Goal: Task Accomplishment & Management: Use online tool/utility

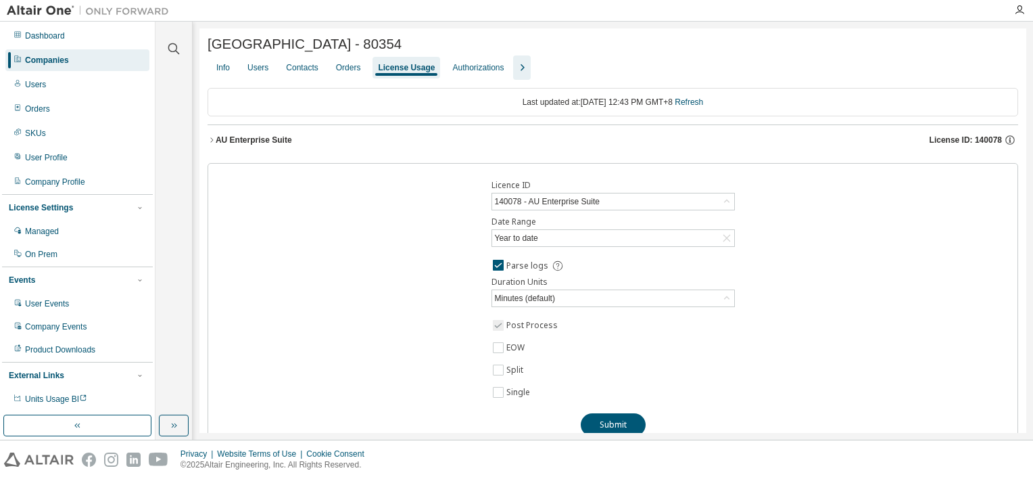
click at [214, 144] on icon "button" at bounding box center [212, 140] width 8 height 8
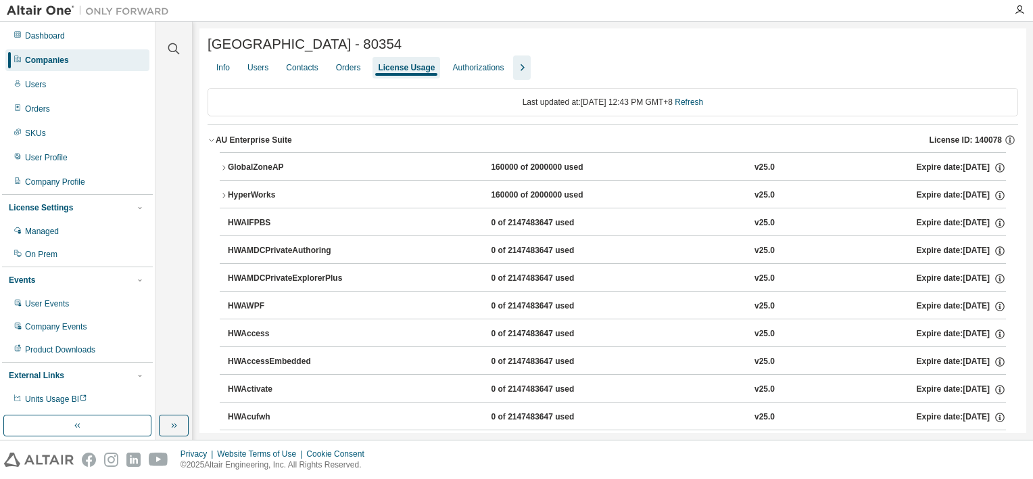
click at [210, 144] on icon "button" at bounding box center [212, 140] width 8 height 8
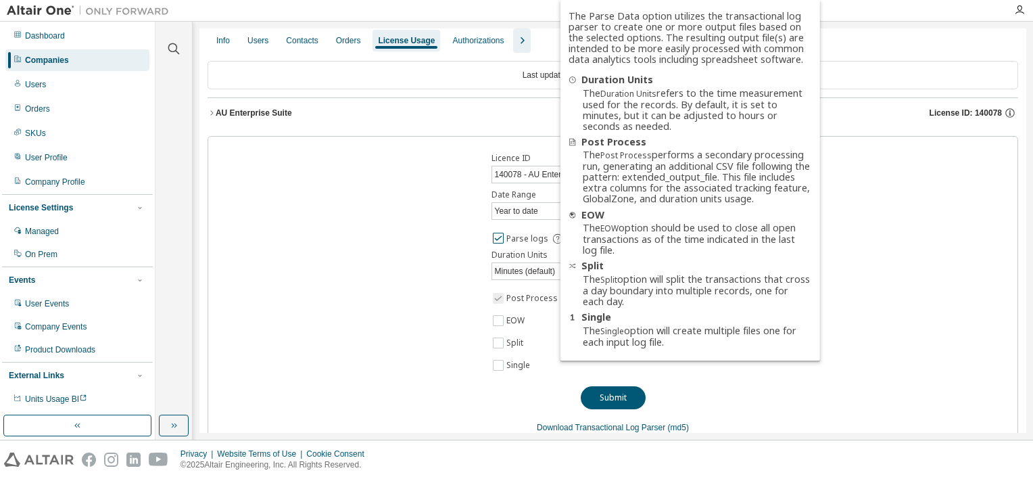
scroll to position [53, 0]
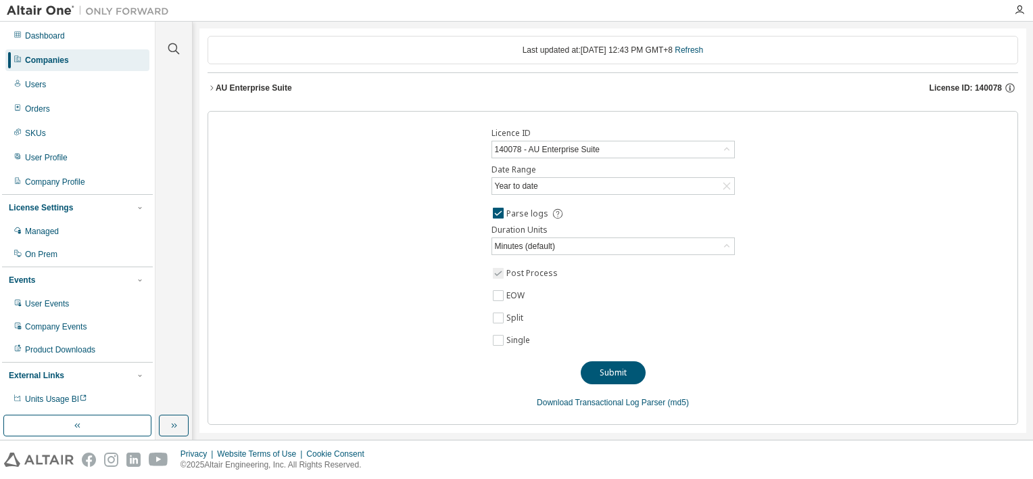
click at [55, 61] on div "Companies" at bounding box center [47, 60] width 44 height 11
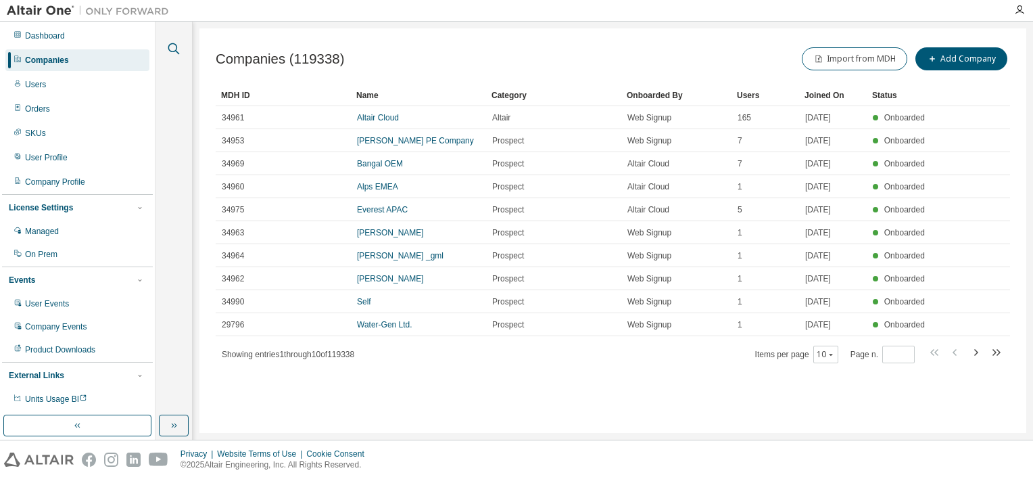
click at [174, 49] on icon "button" at bounding box center [174, 49] width 16 height 16
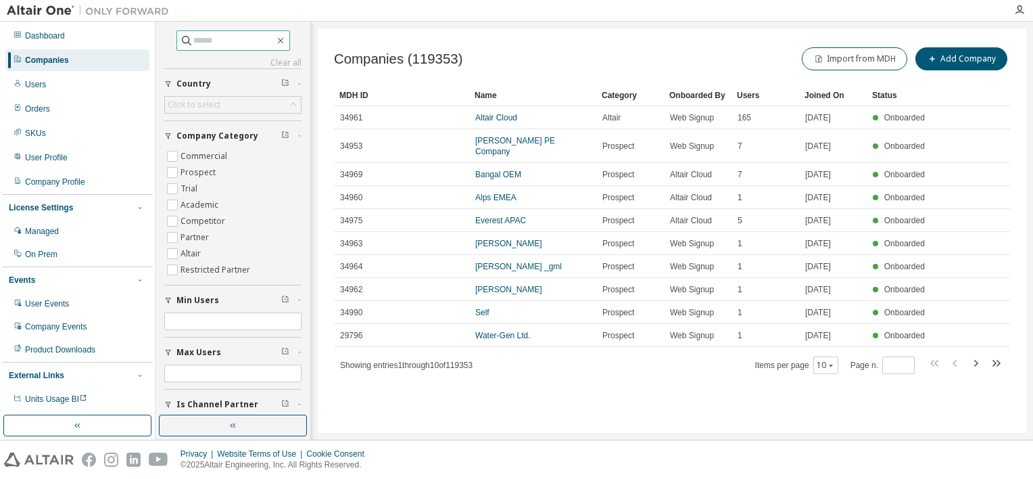
click at [236, 46] on input "text" at bounding box center [233, 41] width 81 height 14
type input "*******"
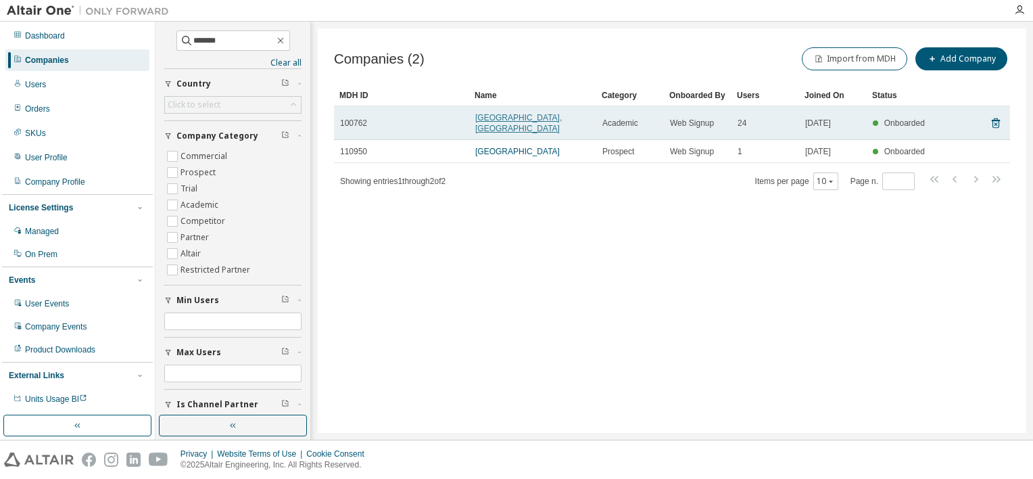
click at [543, 118] on link "[GEOGRAPHIC_DATA], [GEOGRAPHIC_DATA]" at bounding box center [518, 123] width 87 height 20
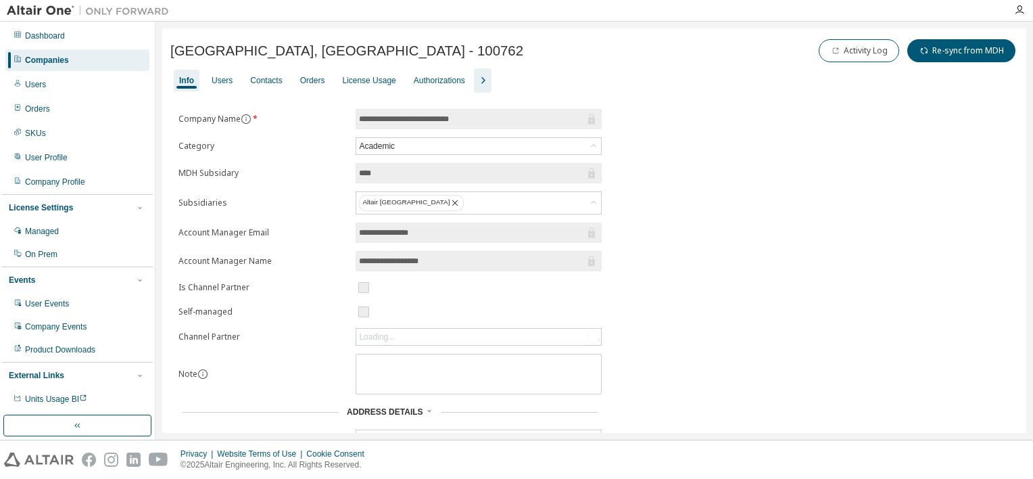
click at [400, 79] on div "Info Users Contacts Orders License Usage Authorizations" at bounding box center [594, 80] width 848 height 24
click at [386, 80] on div "License Usage" at bounding box center [368, 80] width 53 height 11
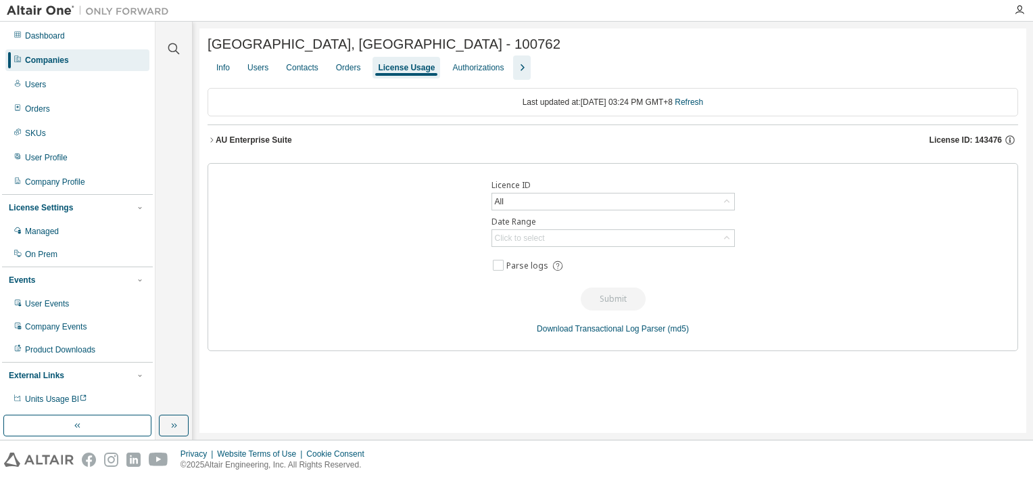
click at [210, 142] on icon "button" at bounding box center [212, 140] width 8 height 8
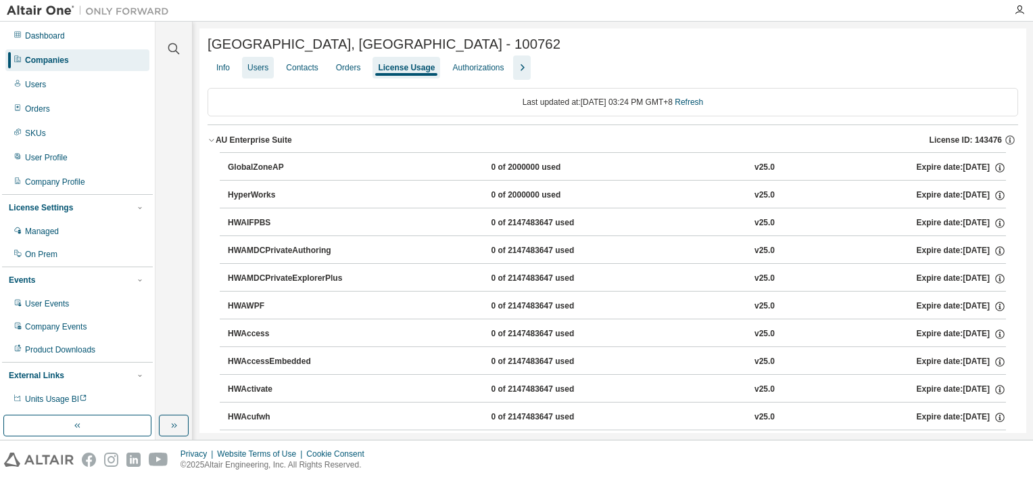
click at [267, 69] on div "Users" at bounding box center [257, 67] width 21 height 11
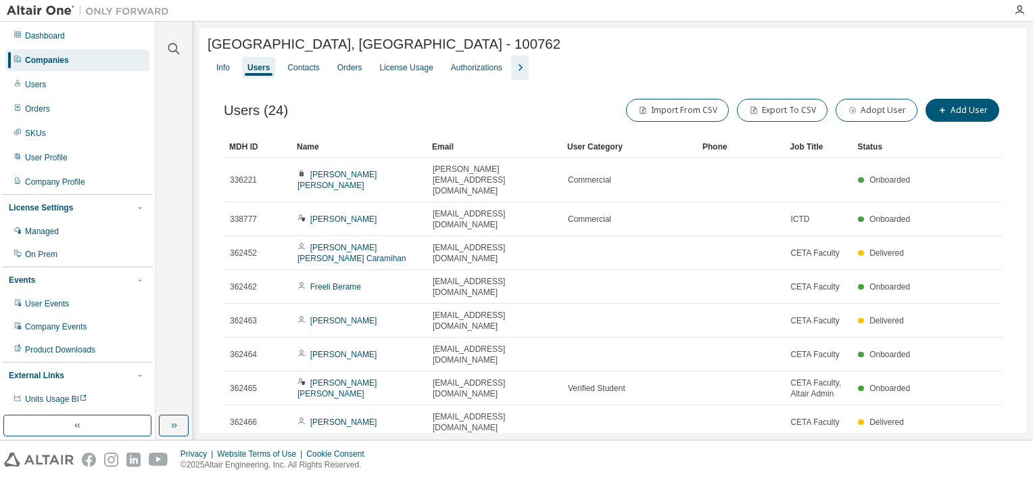
scroll to position [38, 0]
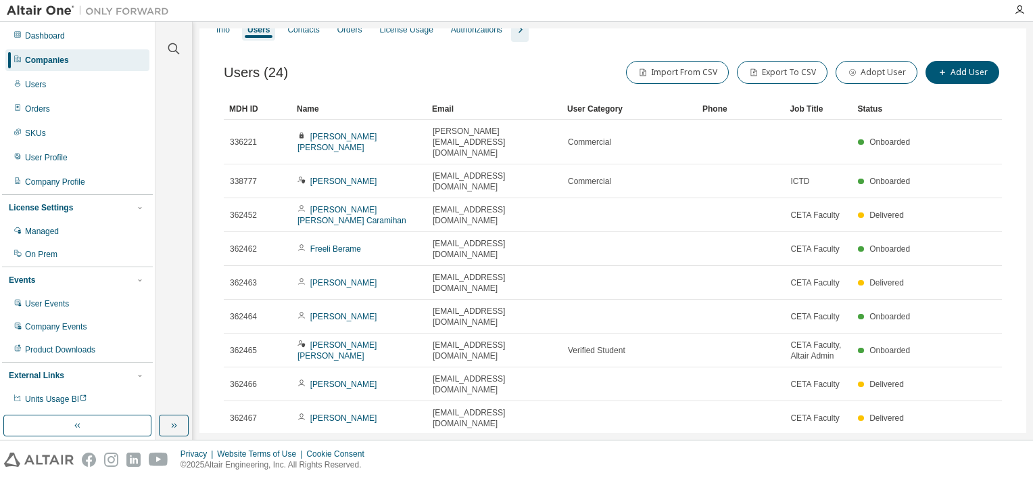
click at [959, 477] on icon "button" at bounding box center [967, 485] width 16 height 16
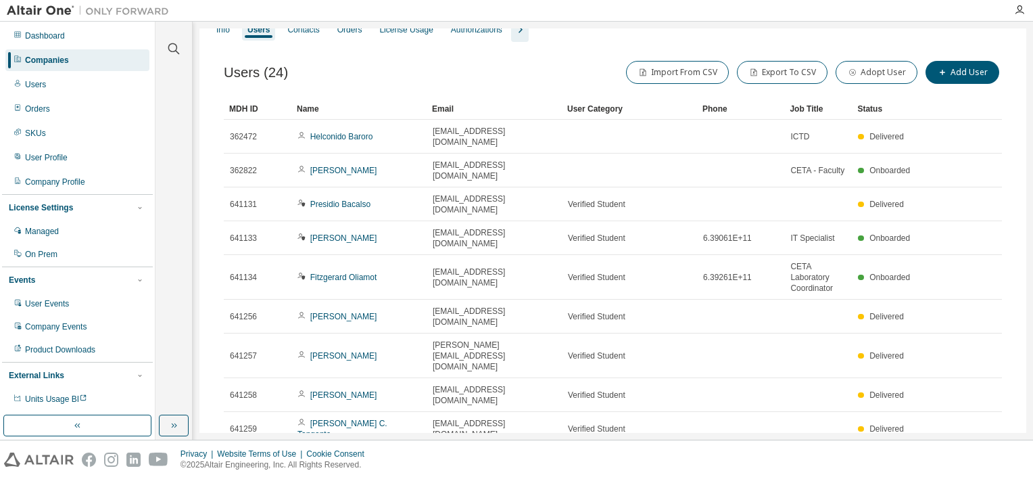
type input "*"
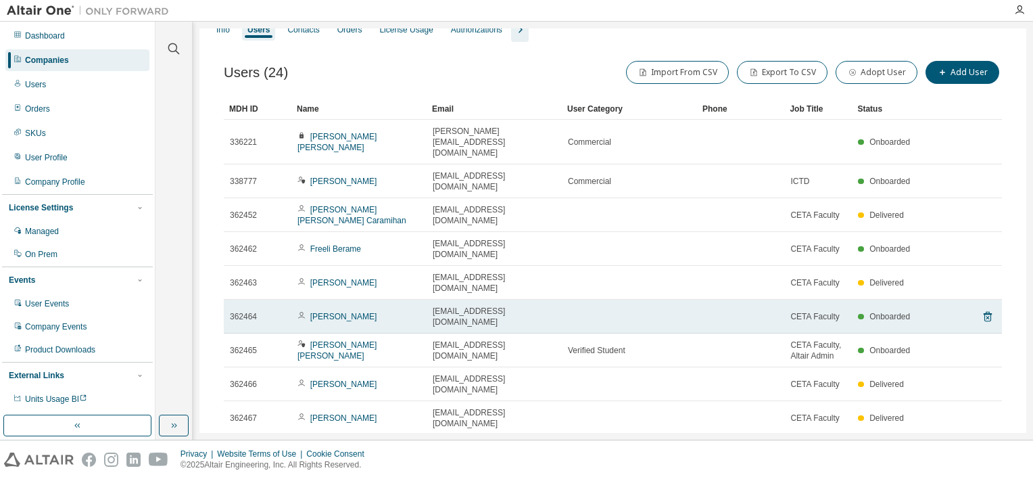
scroll to position [0, 0]
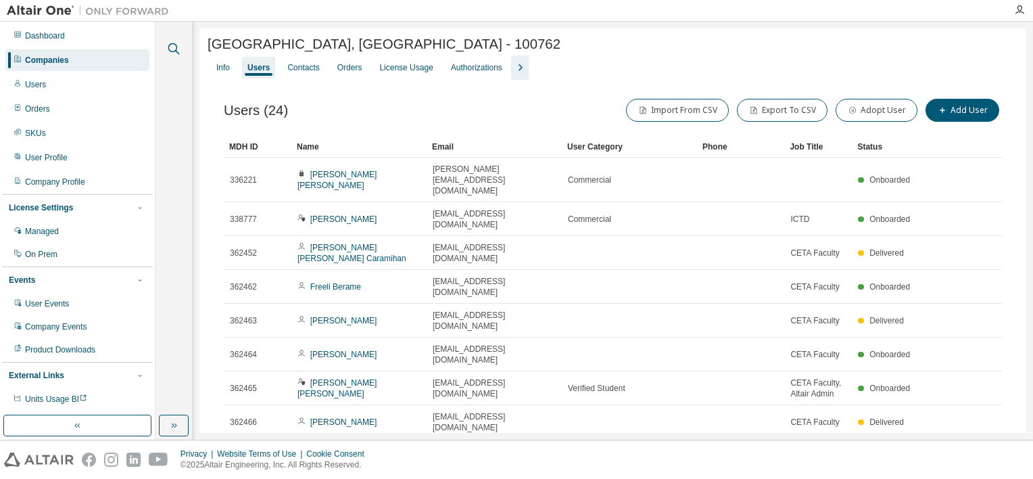
click at [174, 43] on icon "button" at bounding box center [173, 48] width 11 height 11
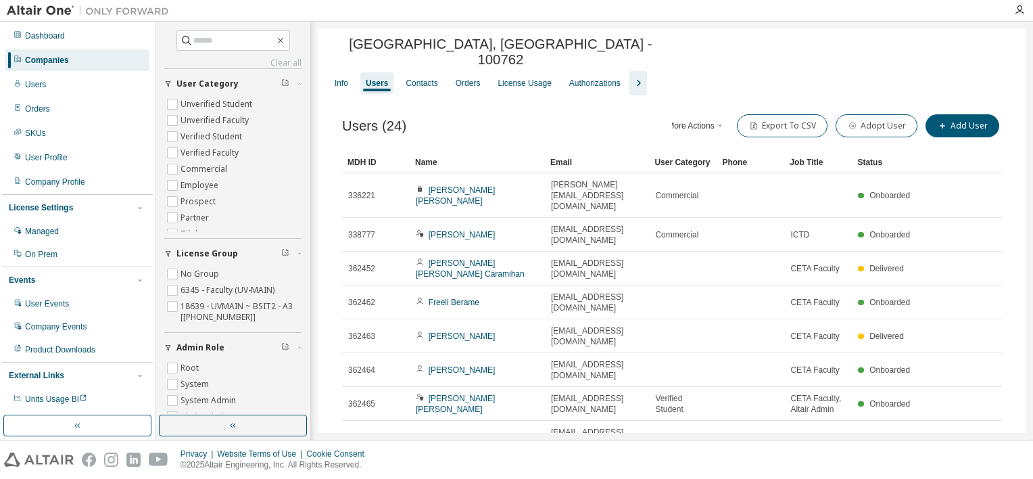
click at [855, 49] on div at bounding box center [846, 51] width 343 height 5
click at [283, 41] on icon "button" at bounding box center [280, 41] width 6 height 6
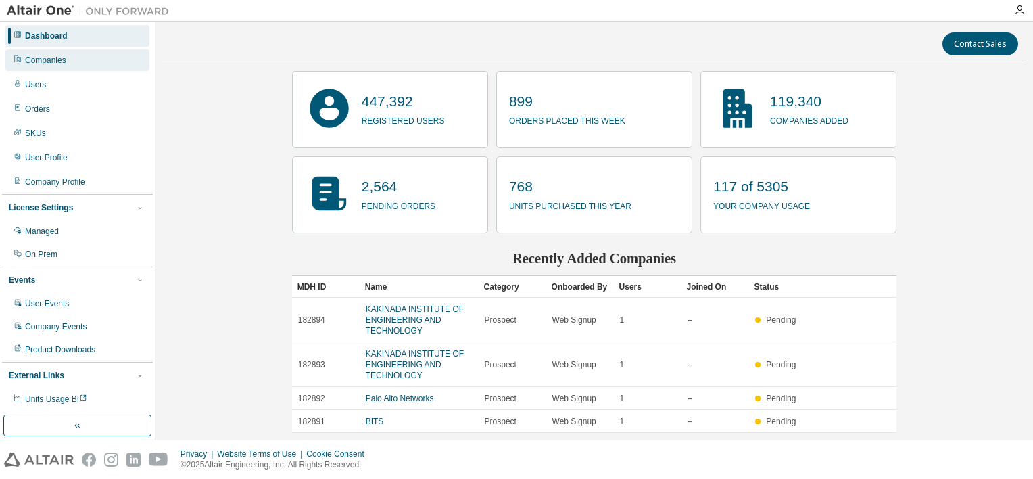
click at [77, 59] on div "Companies" at bounding box center [77, 60] width 144 height 22
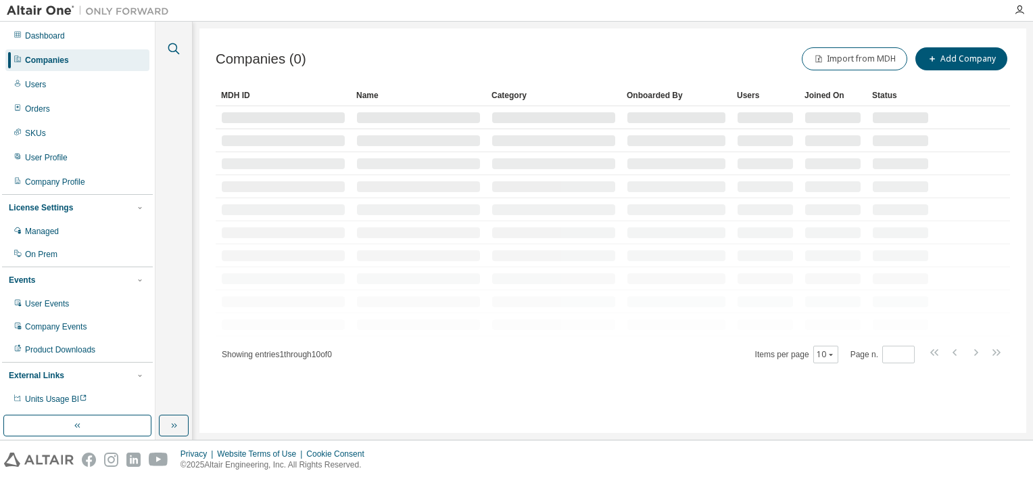
click at [171, 53] on icon "button" at bounding box center [174, 49] width 16 height 16
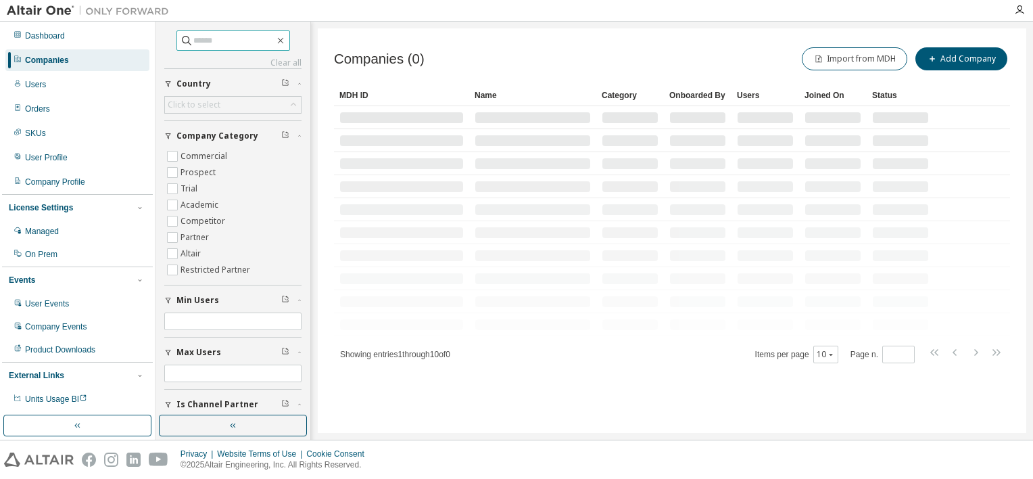
click at [216, 41] on input "text" at bounding box center [233, 41] width 81 height 14
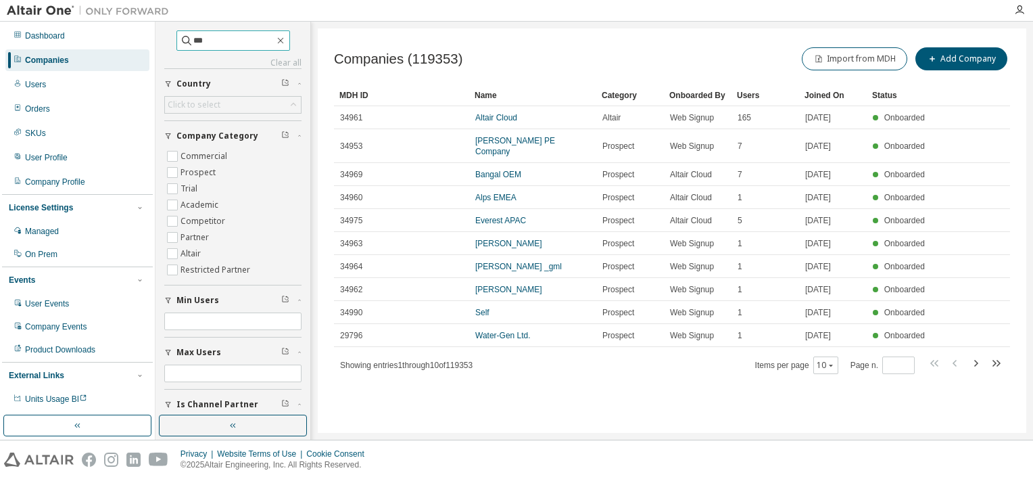
type input "***"
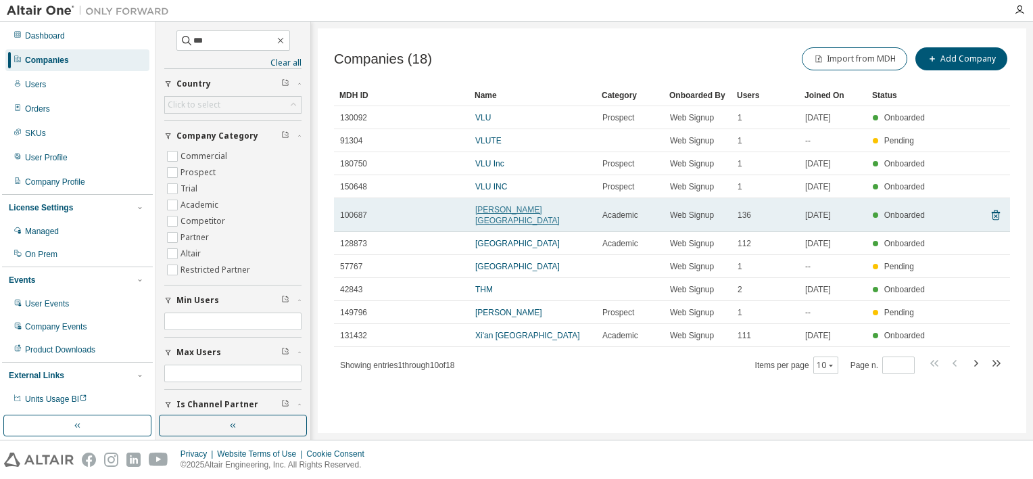
click at [521, 214] on link "Van Lang University" at bounding box center [517, 215] width 85 height 20
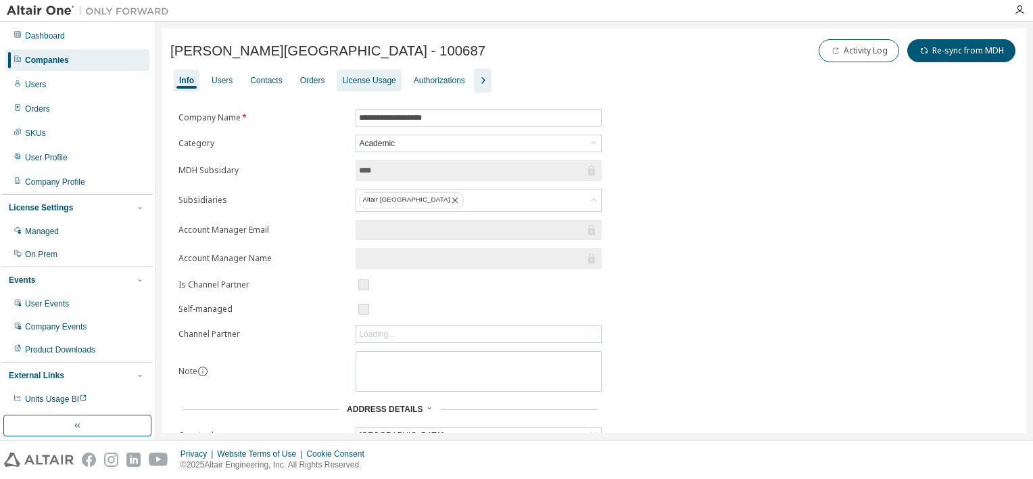
click at [360, 72] on div "License Usage" at bounding box center [369, 81] width 64 height 22
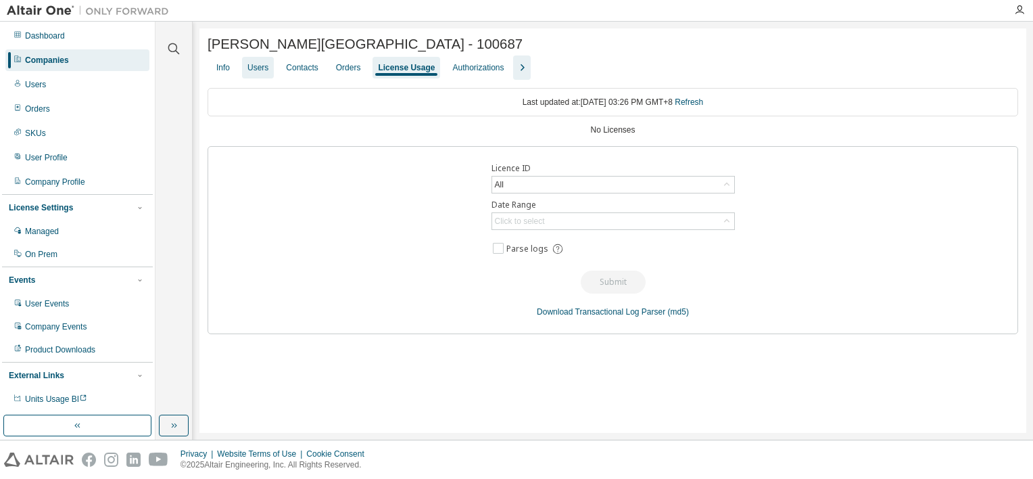
click at [265, 73] on div "Users" at bounding box center [257, 67] width 21 height 11
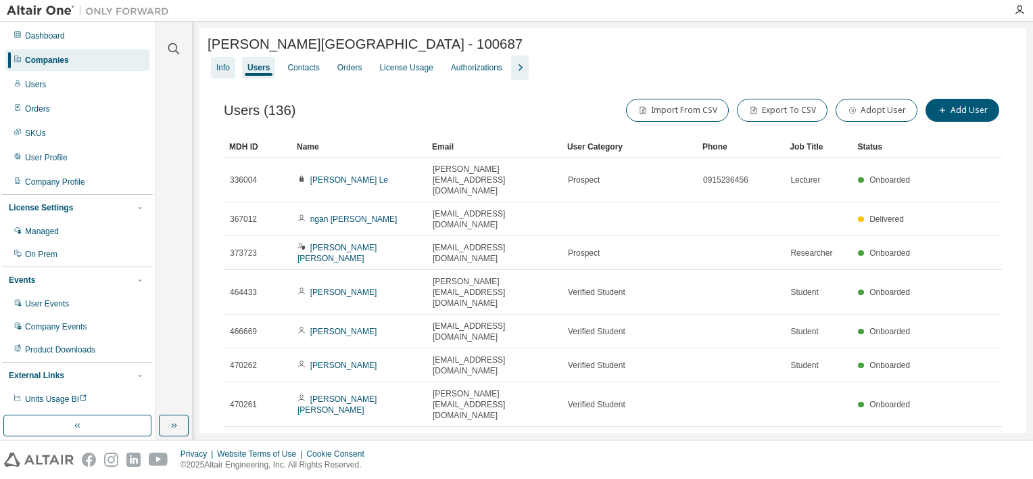
click at [219, 68] on div "Info" at bounding box center [223, 67] width 14 height 11
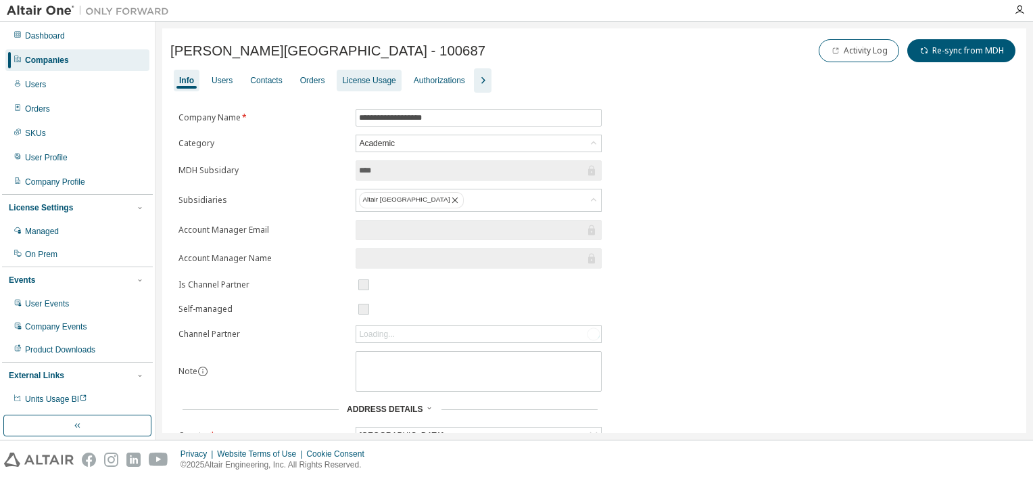
click at [358, 85] on div "License Usage" at bounding box center [368, 80] width 53 height 11
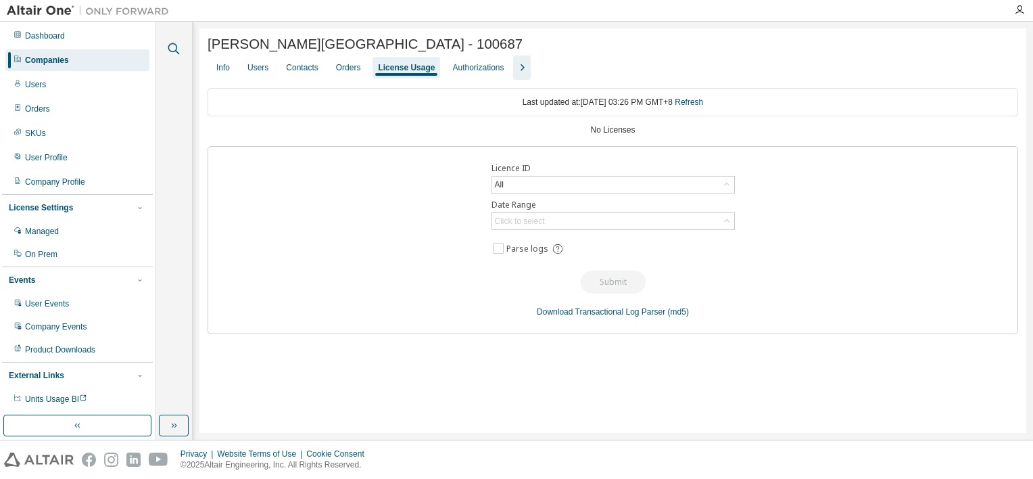
click at [168, 48] on icon "button" at bounding box center [173, 48] width 11 height 11
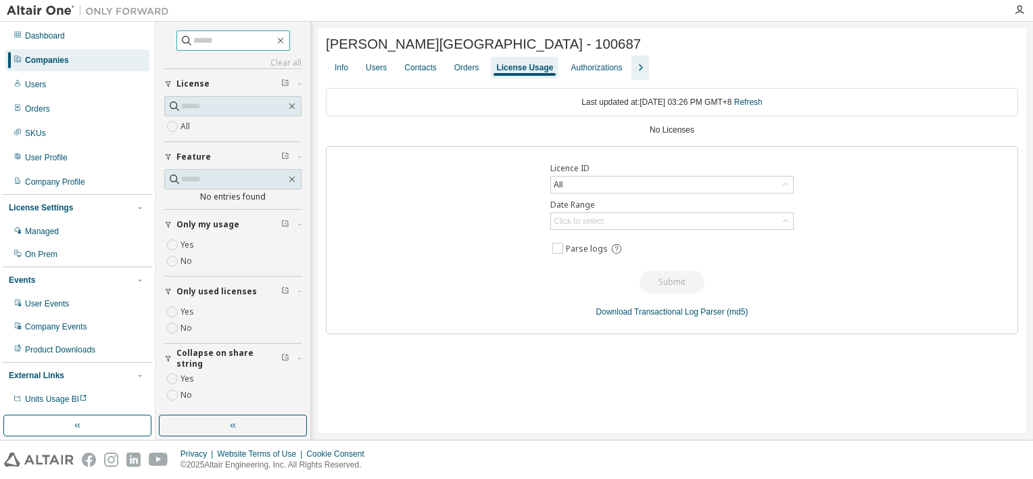
click at [261, 40] on input "text" at bounding box center [233, 41] width 81 height 14
type input "***"
click at [286, 39] on icon "button" at bounding box center [280, 40] width 11 height 11
click at [47, 57] on div "Companies" at bounding box center [47, 60] width 44 height 11
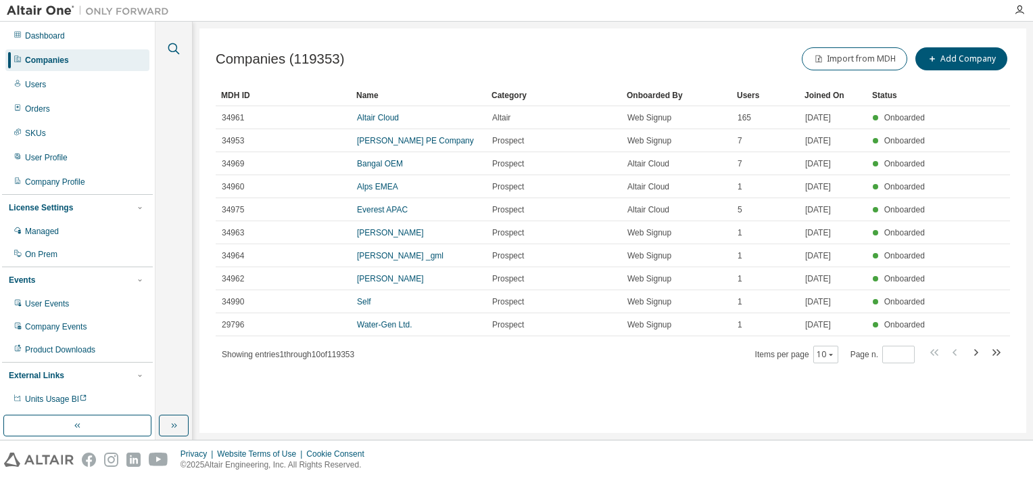
click at [176, 49] on icon "button" at bounding box center [173, 48] width 11 height 11
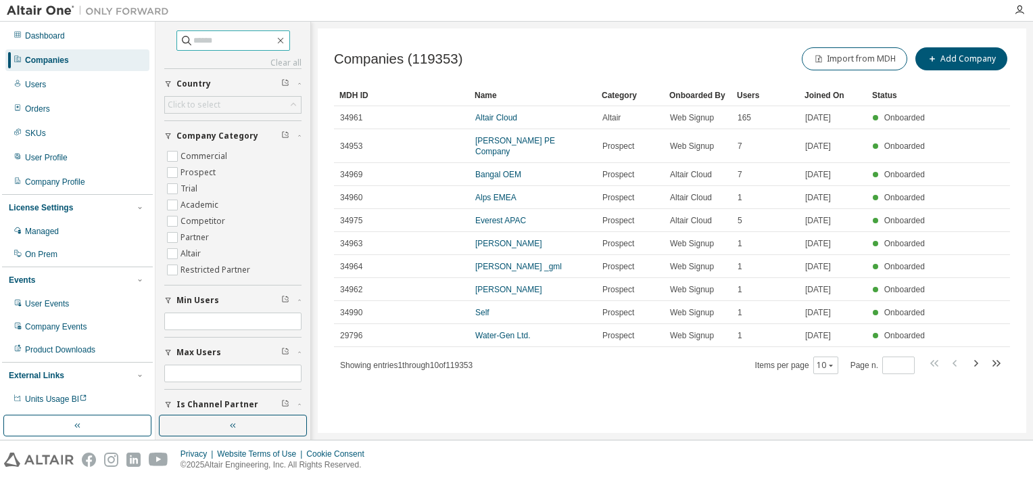
click at [216, 37] on input "text" at bounding box center [233, 41] width 81 height 14
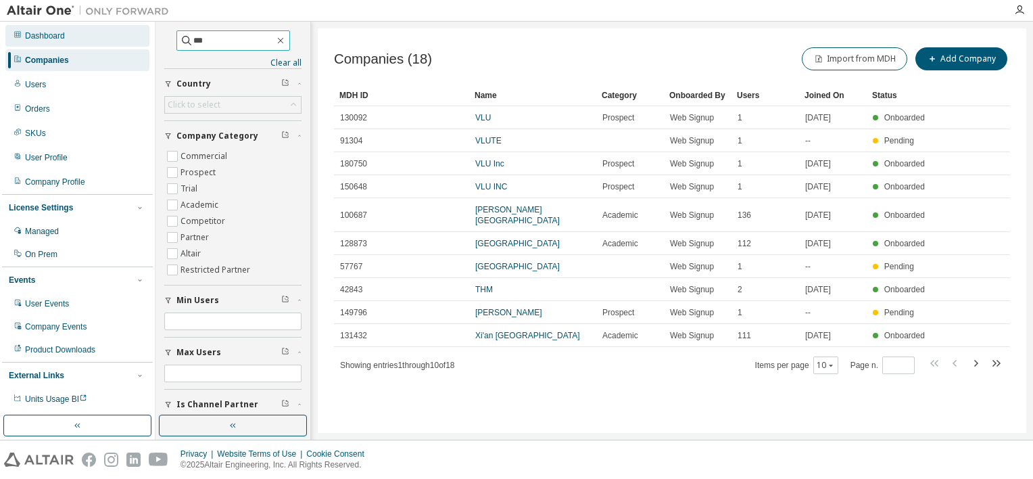
drag, startPoint x: 168, startPoint y: 41, endPoint x: 141, endPoint y: 41, distance: 26.4
click at [141, 41] on div "Dashboard Companies Users Orders SKUs User Profile Company Profile License Sett…" at bounding box center [516, 231] width 1033 height 418
type input "********"
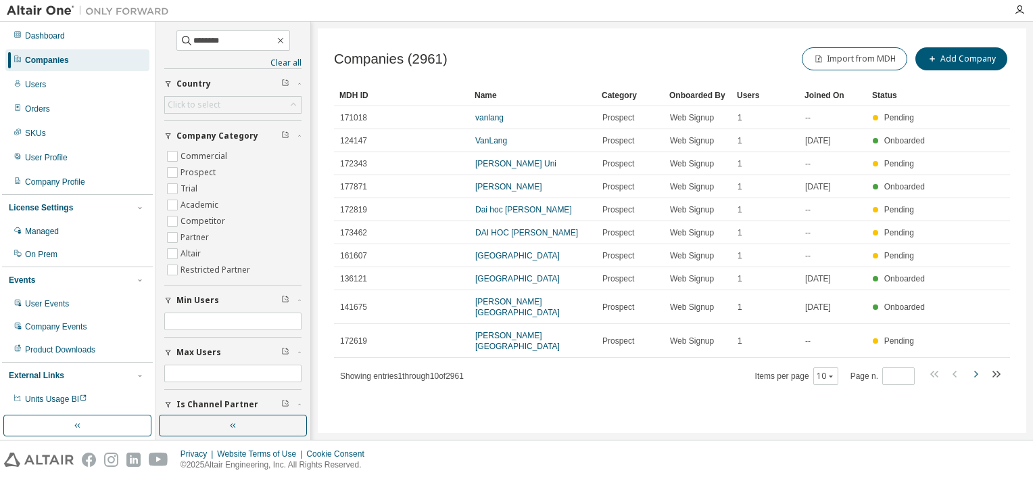
click at [976, 366] on icon "button" at bounding box center [975, 374] width 16 height 16
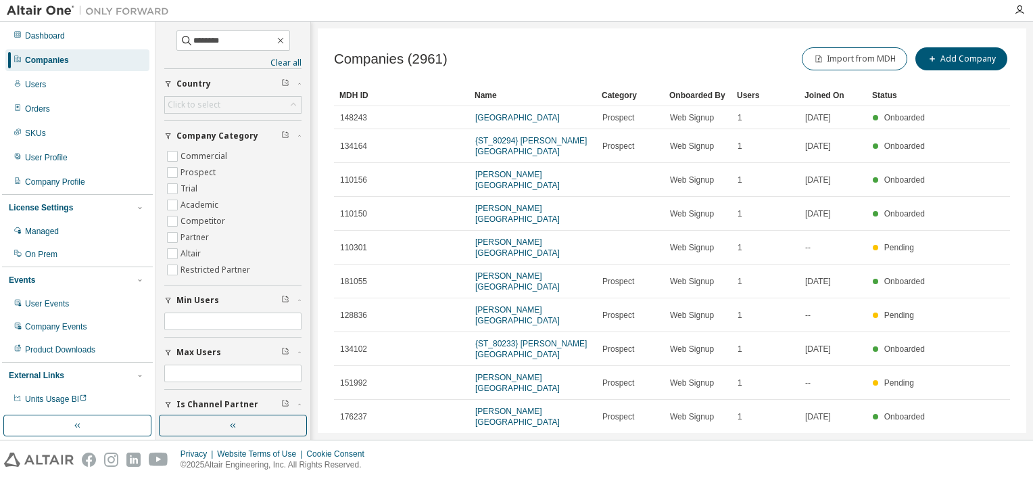
click at [955, 441] on icon "button" at bounding box center [955, 449] width 16 height 16
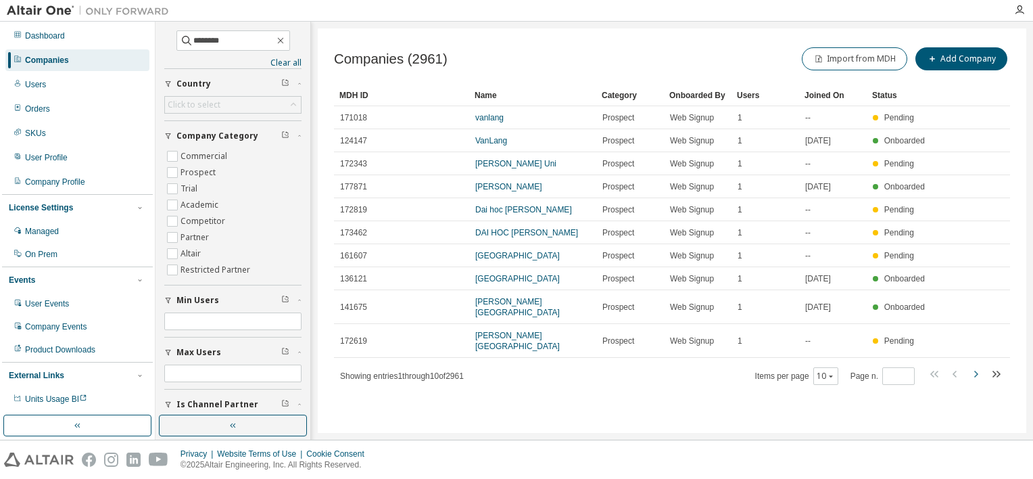
click at [974, 366] on icon "button" at bounding box center [975, 374] width 16 height 16
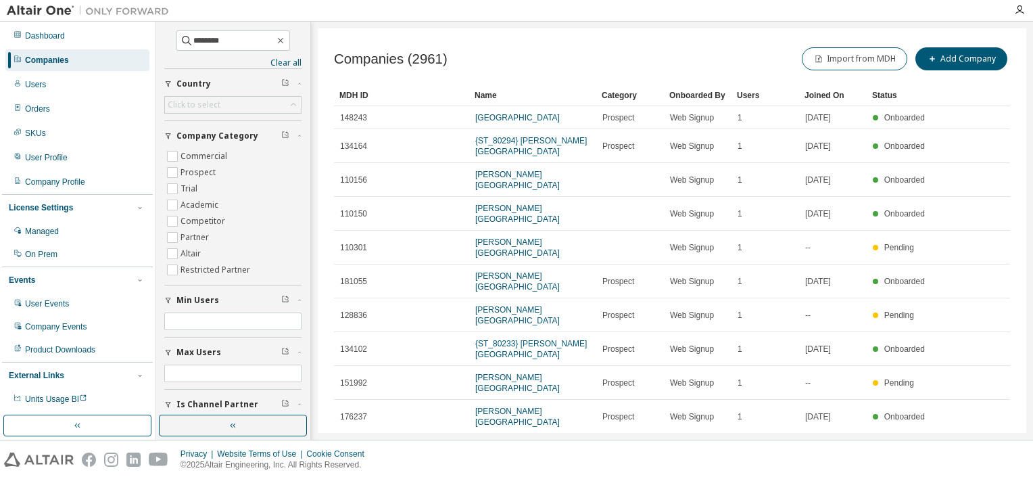
click at [951, 441] on icon "button" at bounding box center [955, 449] width 16 height 16
type input "*"
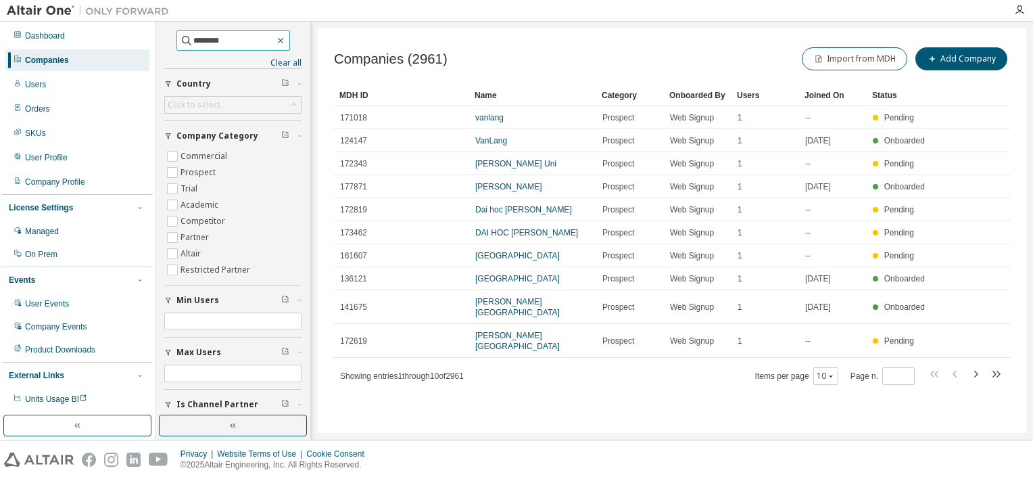
click at [284, 38] on icon "button" at bounding box center [280, 40] width 11 height 11
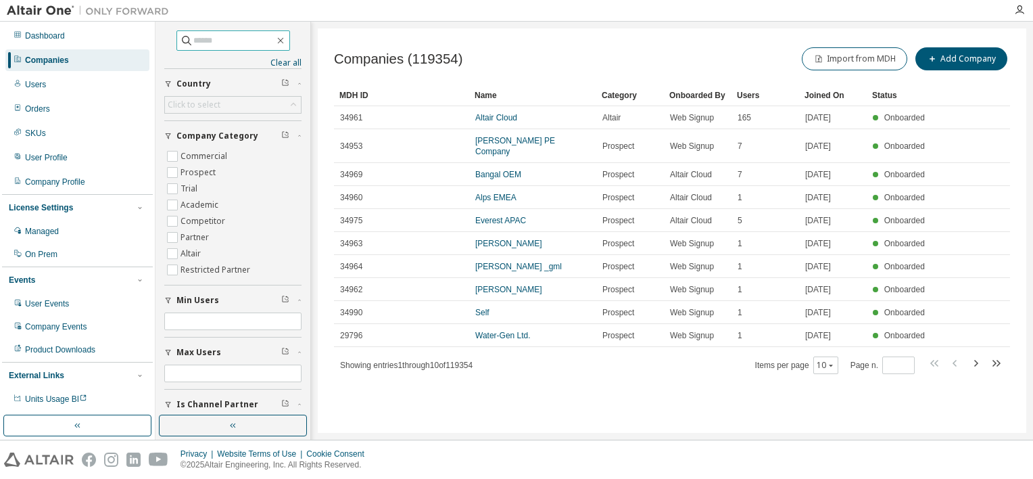
click at [249, 45] on input "text" at bounding box center [233, 41] width 81 height 14
type input "***"
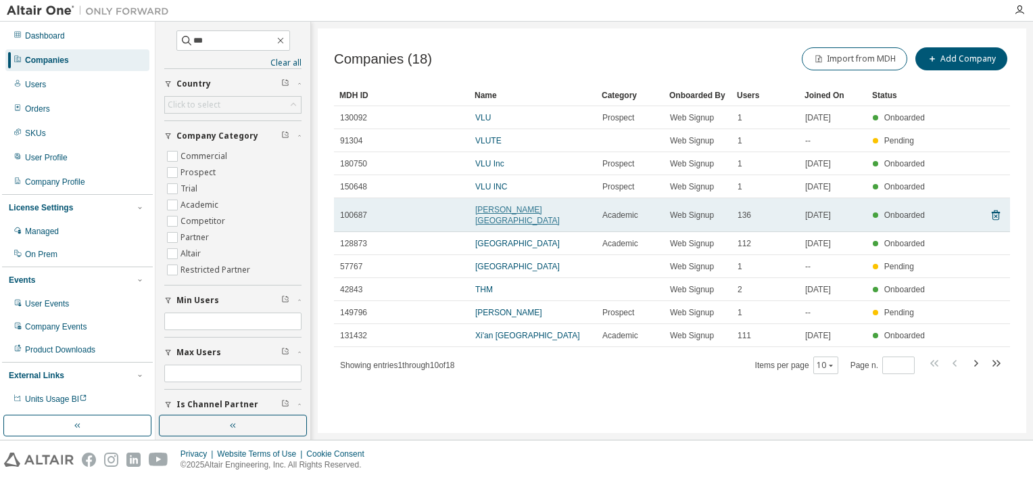
click at [528, 208] on link "Van Lang University" at bounding box center [517, 215] width 85 height 20
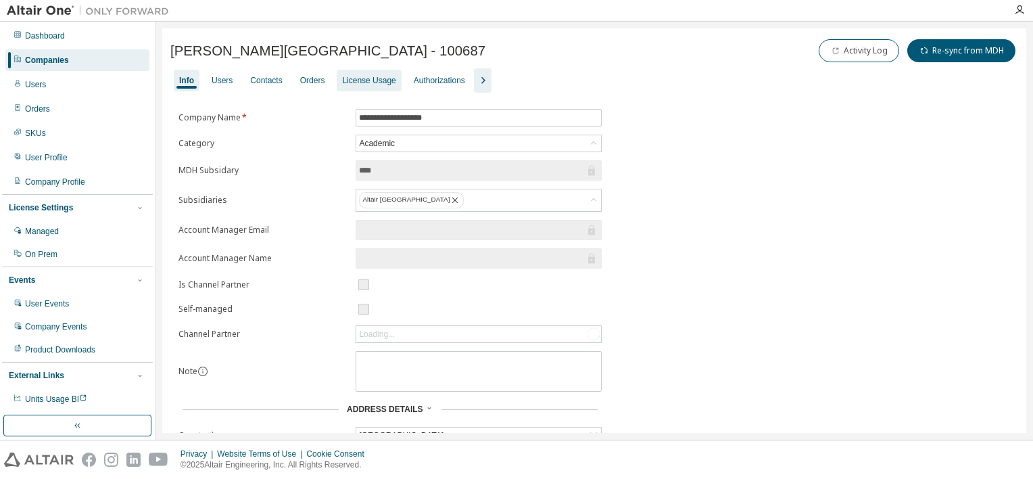
click at [373, 81] on div "License Usage" at bounding box center [368, 80] width 53 height 11
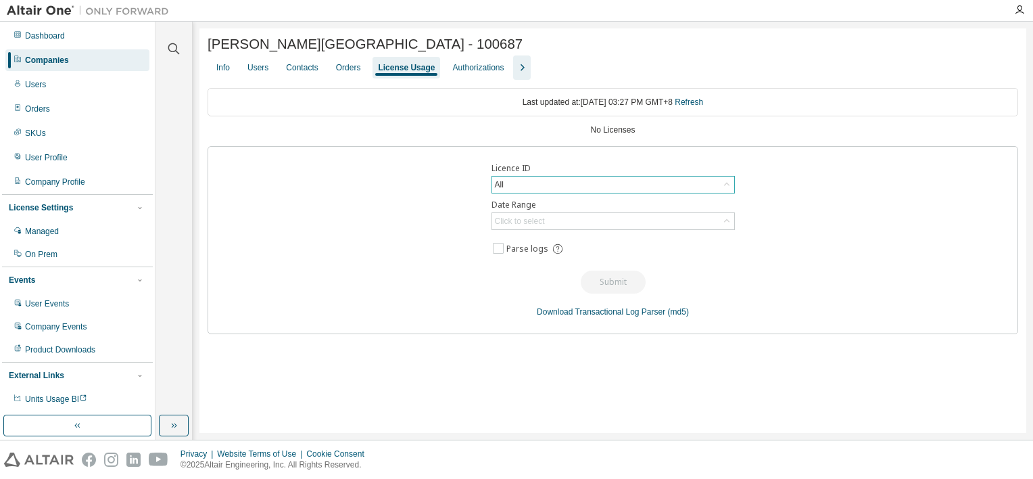
click at [692, 186] on div "All" at bounding box center [613, 184] width 242 height 16
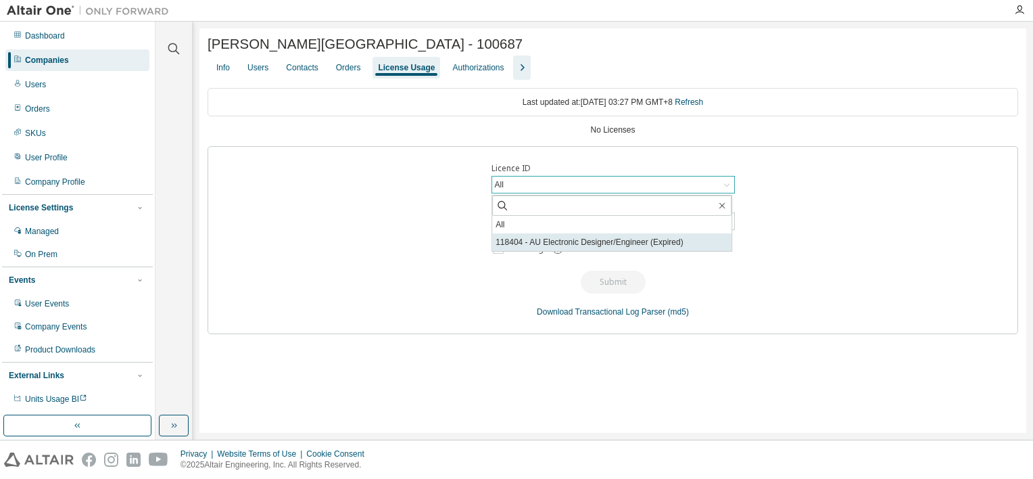
click at [674, 241] on li "118404 - AU Electronic Designer/Engineer (Expired)" at bounding box center [611, 242] width 239 height 18
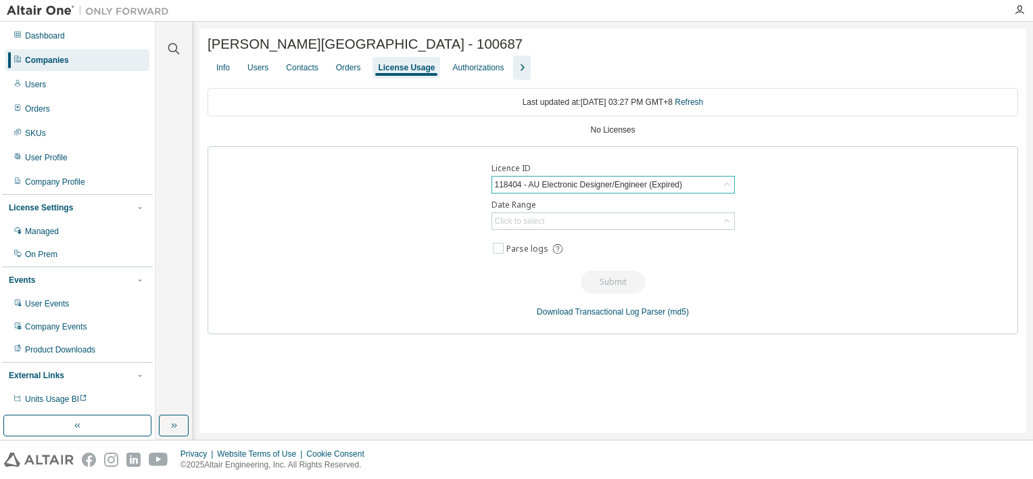
click at [555, 189] on div "118404 - AU Electronic Designer/Engineer (Expired)" at bounding box center [588, 184] width 191 height 15
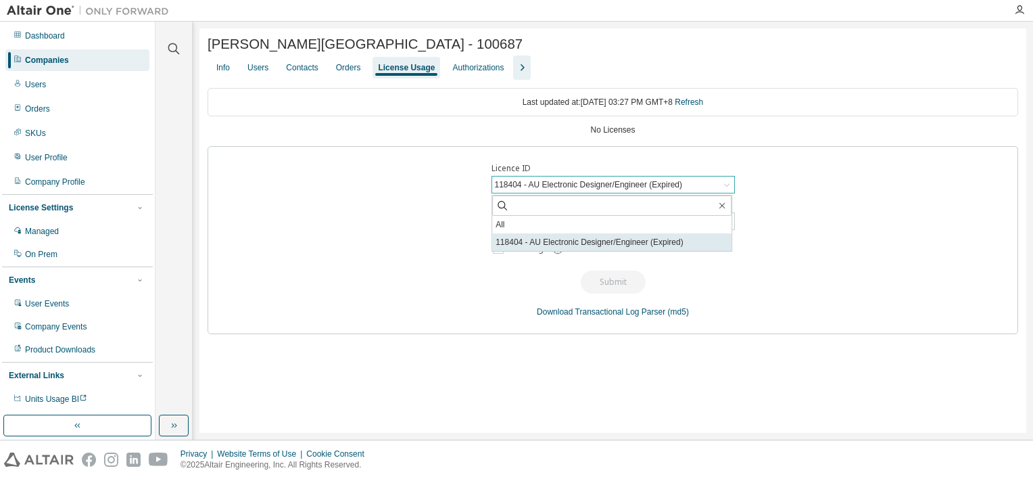
click at [556, 243] on li "118404 - AU Electronic Designer/Engineer (Expired)" at bounding box center [611, 242] width 239 height 18
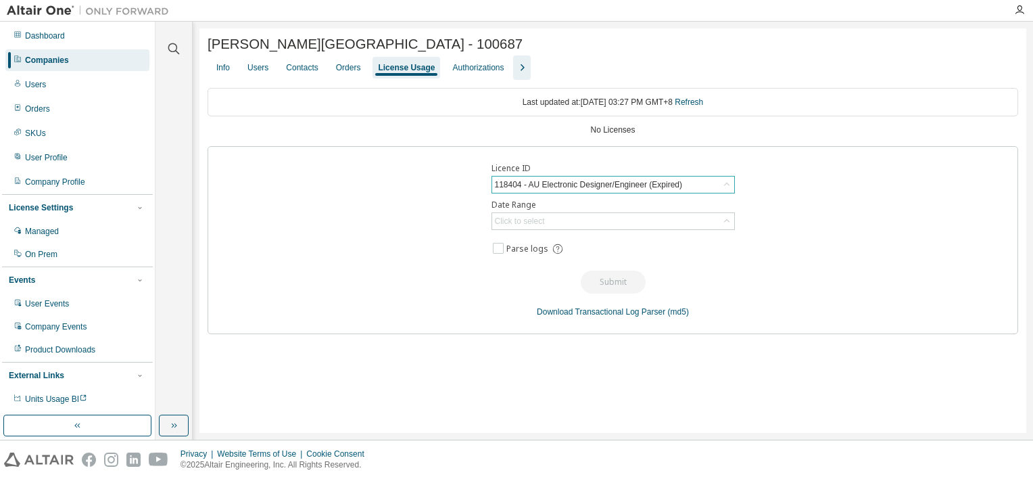
click at [642, 188] on div "118404 - AU Electronic Designer/Engineer (Expired)" at bounding box center [588, 184] width 191 height 15
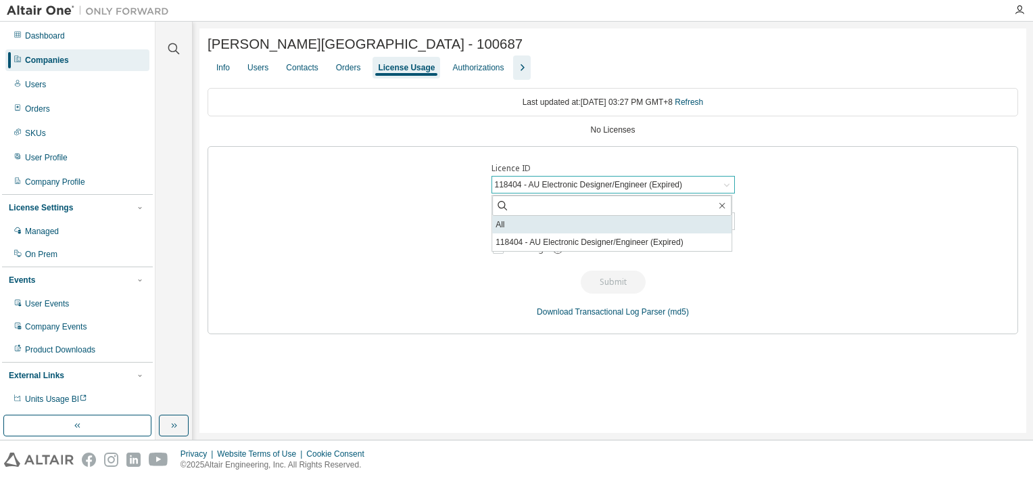
click at [613, 232] on li "All" at bounding box center [611, 225] width 239 height 18
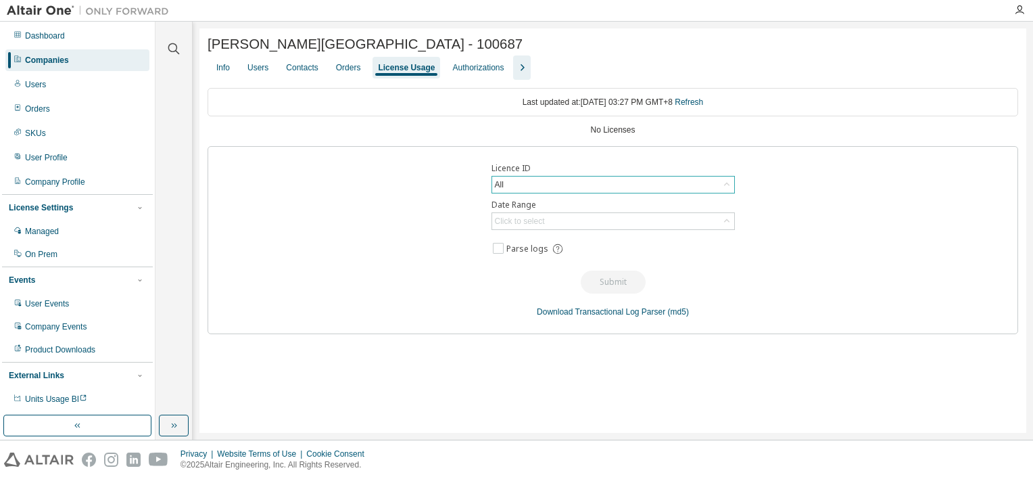
click at [608, 184] on div "All" at bounding box center [613, 184] width 242 height 16
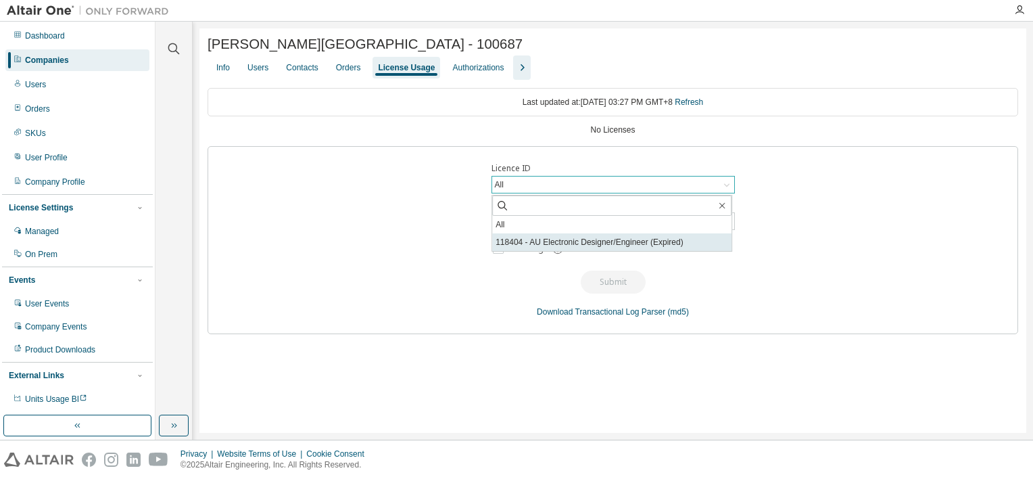
click at [595, 233] on li "118404 - AU Electronic Designer/Engineer (Expired)" at bounding box center [611, 242] width 239 height 18
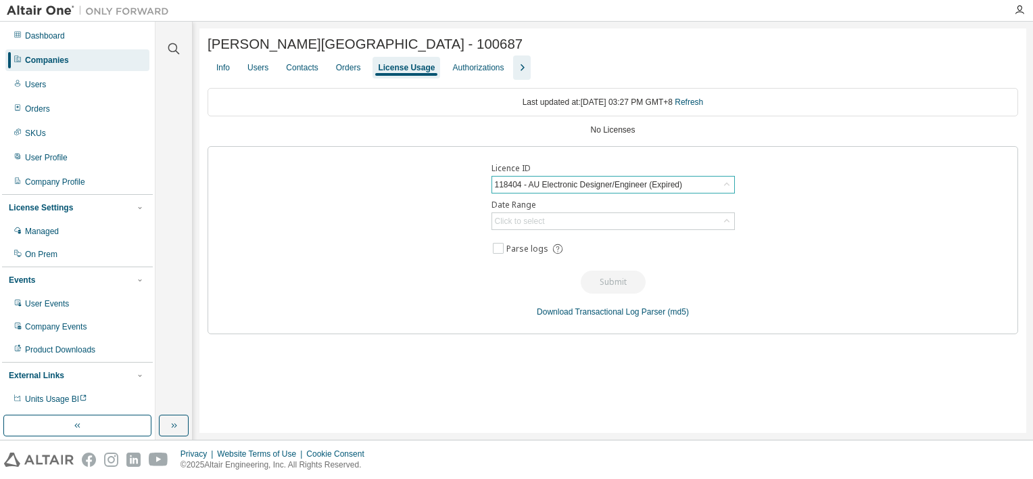
click at [514, 73] on icon "button" at bounding box center [522, 67] width 16 height 16
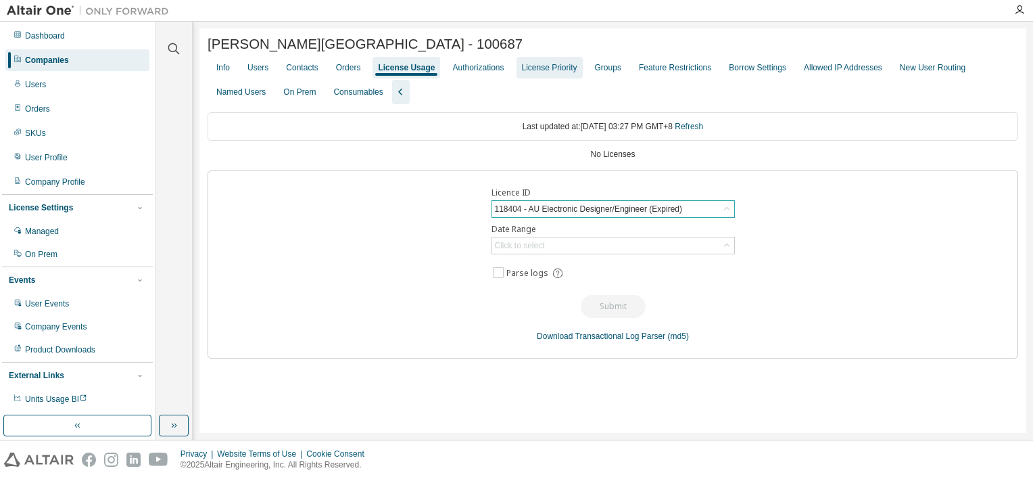
click at [537, 73] on div "License Priority" at bounding box center [549, 67] width 55 height 11
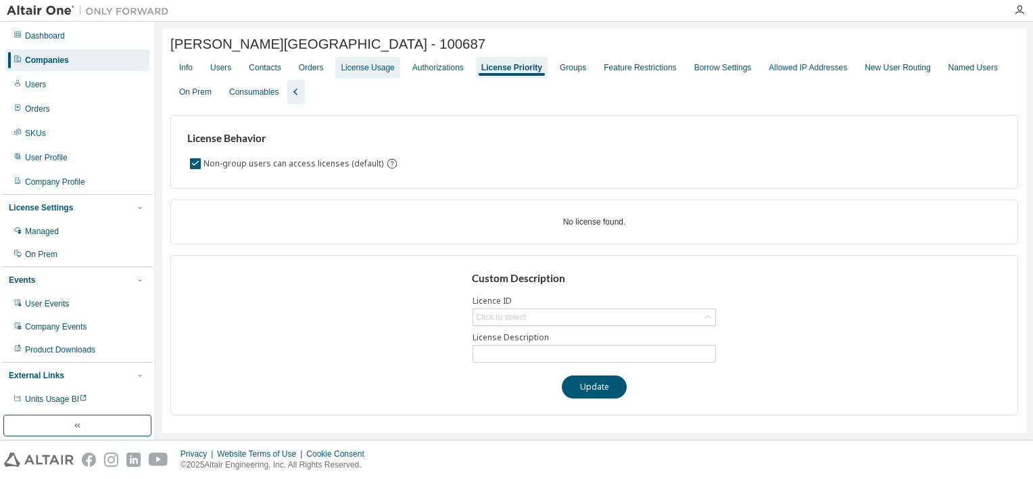
click at [362, 70] on div "License Usage" at bounding box center [367, 67] width 53 height 11
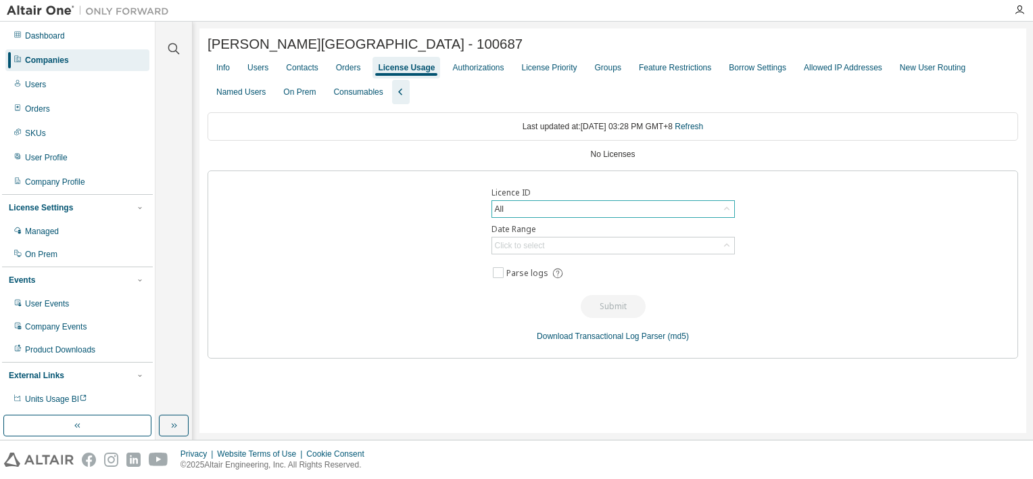
click at [555, 208] on div "All" at bounding box center [613, 209] width 242 height 16
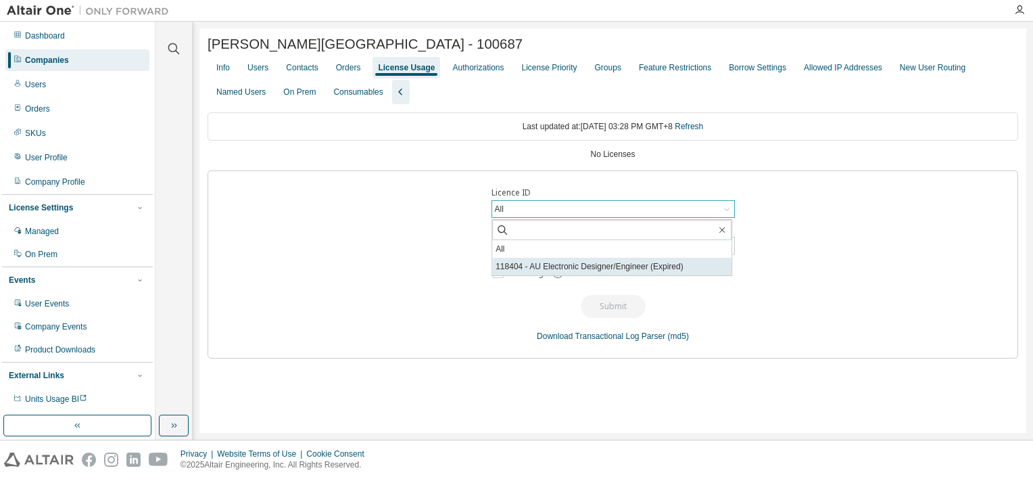
click at [550, 265] on li "118404 - AU Electronic Designer/Engineer (Expired)" at bounding box center [611, 267] width 239 height 18
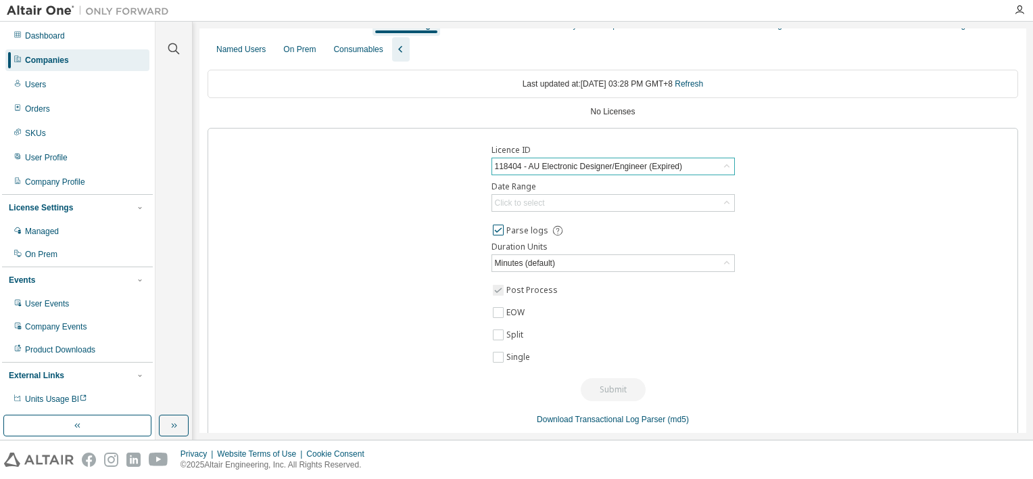
scroll to position [60, 0]
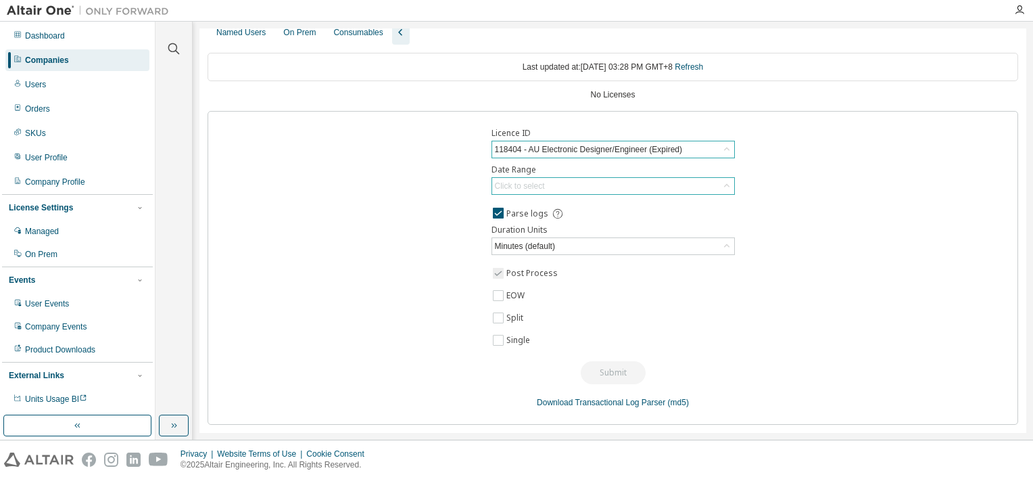
click at [590, 190] on div "Click to select" at bounding box center [613, 186] width 242 height 16
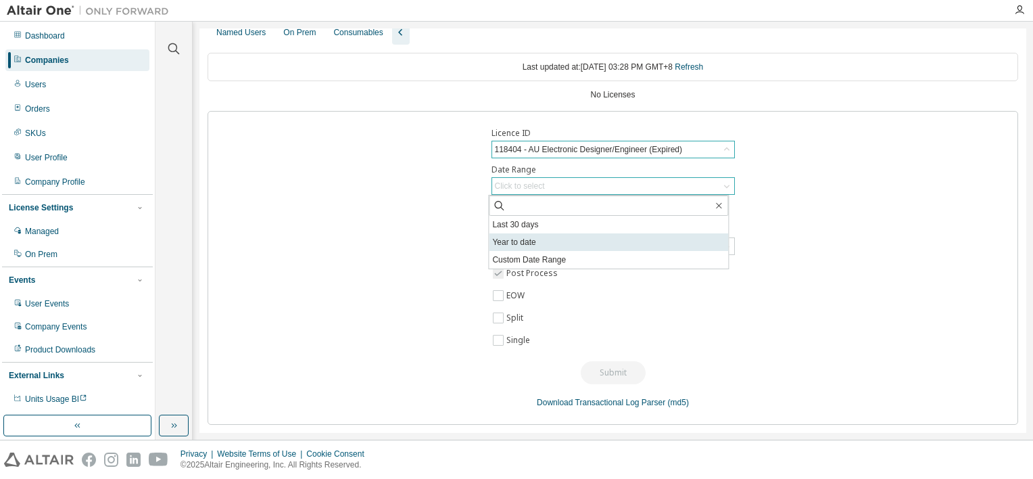
click at [556, 245] on li "Year to date" at bounding box center [608, 242] width 239 height 18
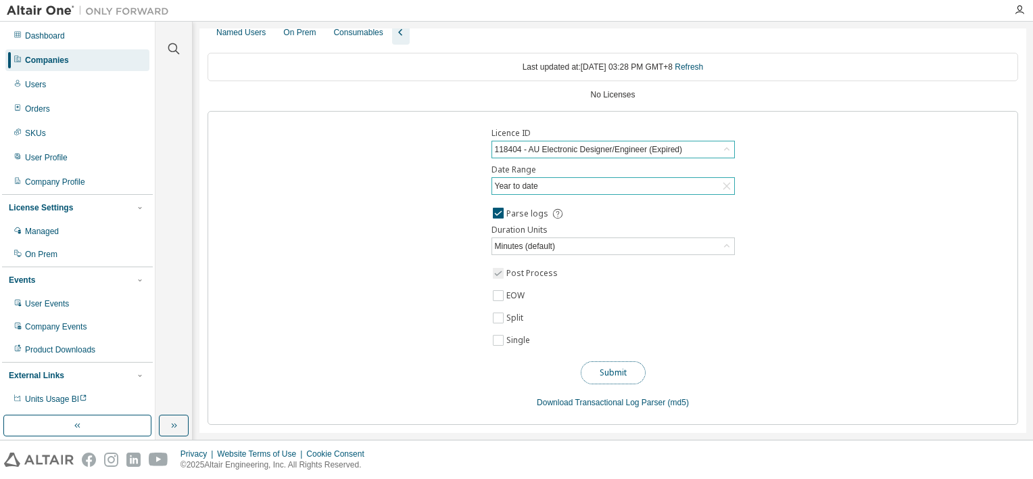
click at [603, 381] on button "Submit" at bounding box center [613, 372] width 65 height 23
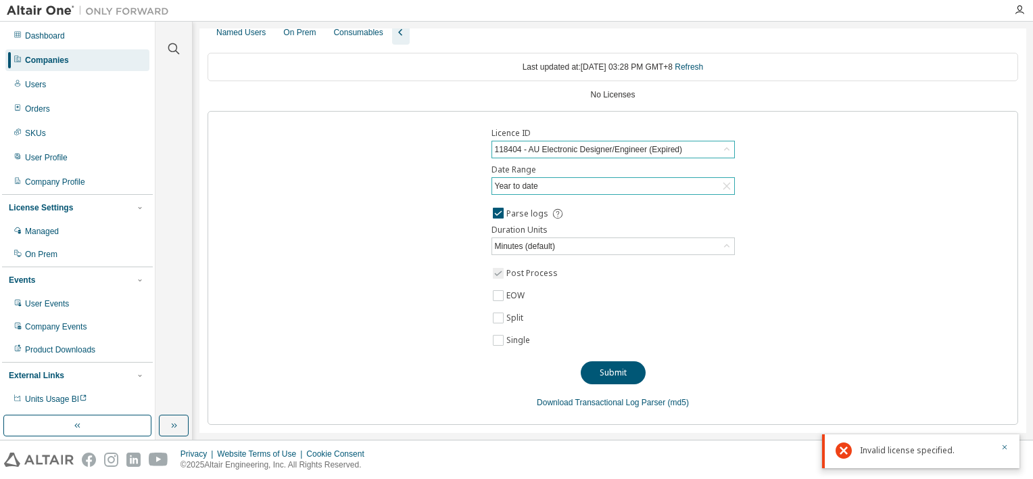
click at [714, 151] on div "118404 - AU Electronic Designer/Engineer (Expired)" at bounding box center [613, 149] width 242 height 16
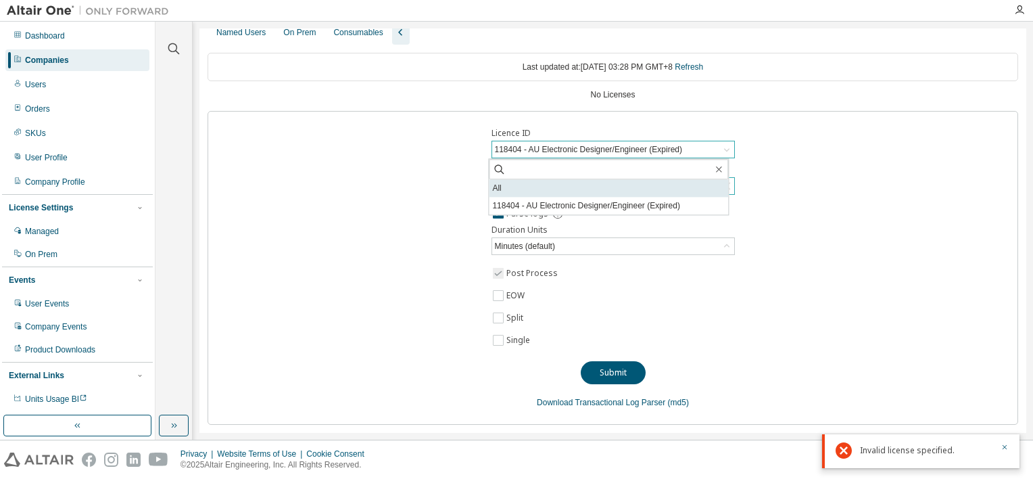
click at [546, 189] on li "All" at bounding box center [608, 188] width 239 height 18
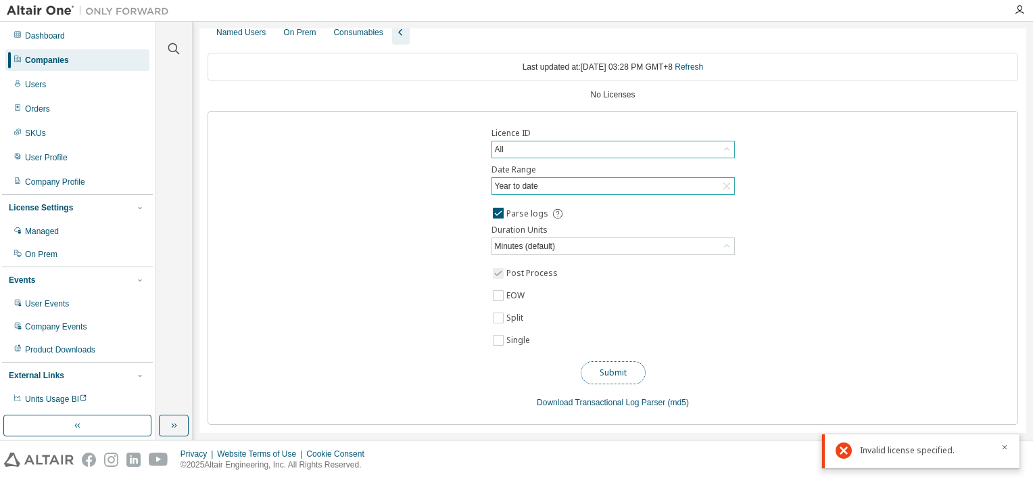
click at [605, 368] on button "Submit" at bounding box center [613, 372] width 65 height 23
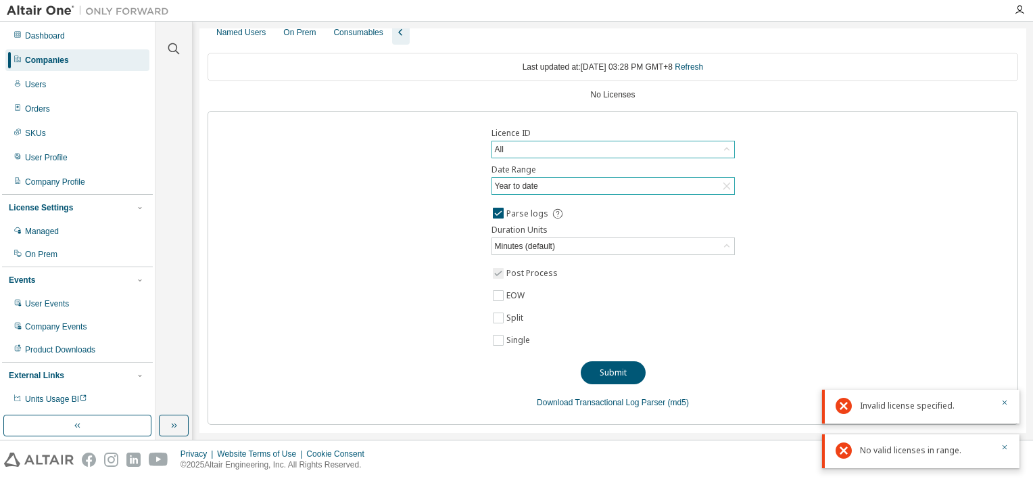
click at [636, 151] on div "All" at bounding box center [613, 149] width 242 height 16
click at [612, 191] on div "Year to date" at bounding box center [613, 186] width 242 height 16
click at [907, 208] on div "Licence ID All Date Range Year to date Last 30 days Year to date Custom Date Ra…" at bounding box center [613, 268] width 811 height 314
click at [724, 189] on icon at bounding box center [727, 186] width 14 height 14
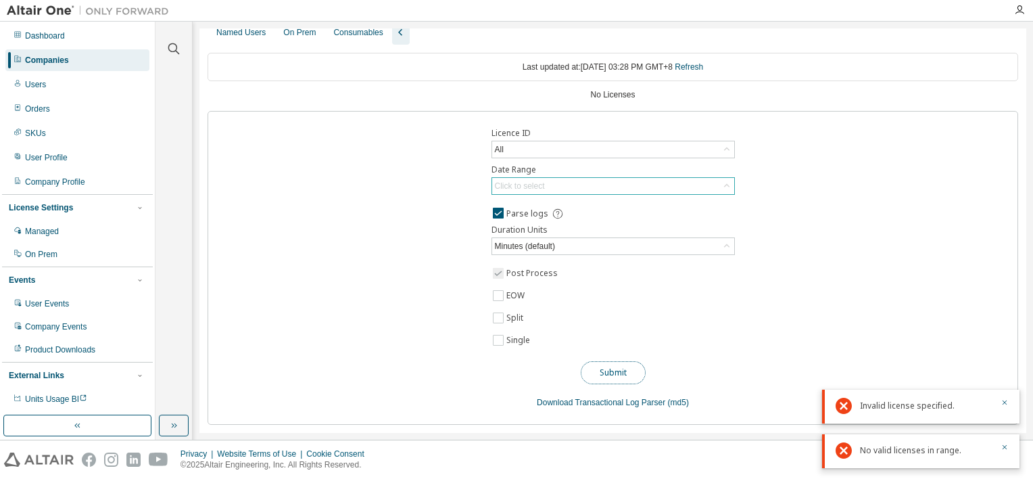
click at [625, 368] on button "Submit" at bounding box center [613, 372] width 65 height 23
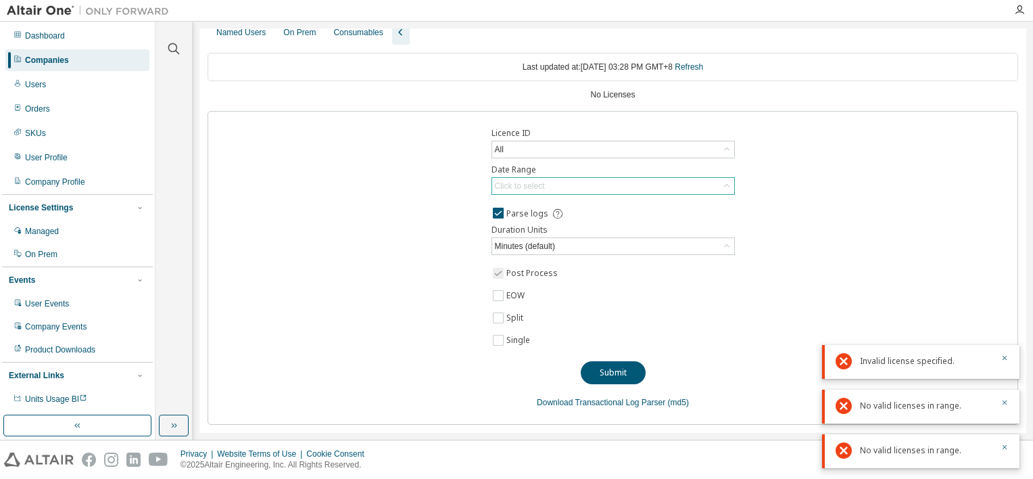
click at [310, 285] on div "Licence ID All Date Range Click to select Parse logs Duration Units Minutes (de…" at bounding box center [613, 268] width 811 height 314
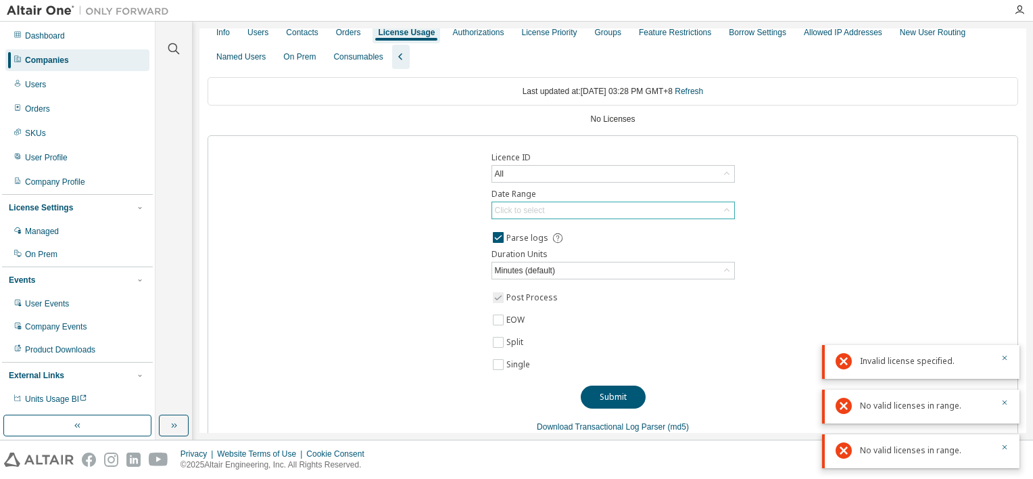
scroll to position [0, 0]
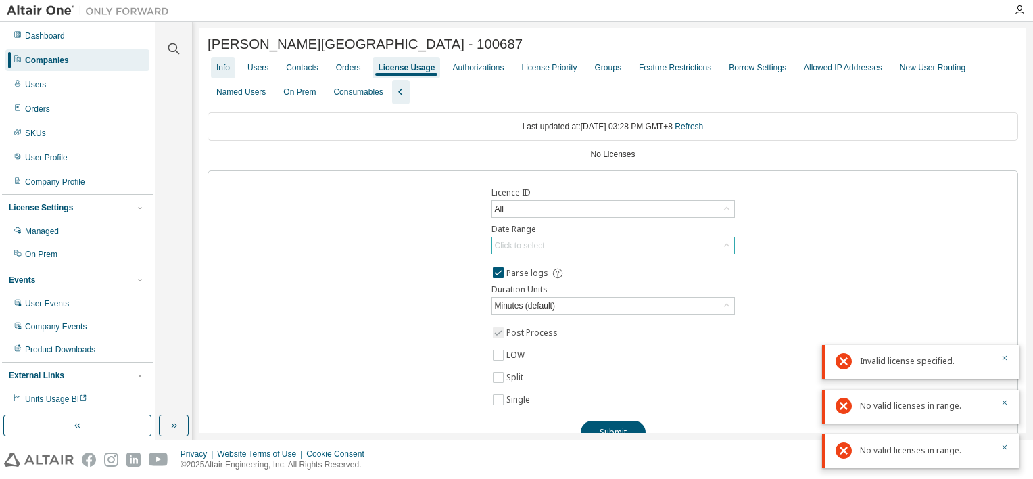
click at [215, 69] on div "Info" at bounding box center [223, 68] width 24 height 22
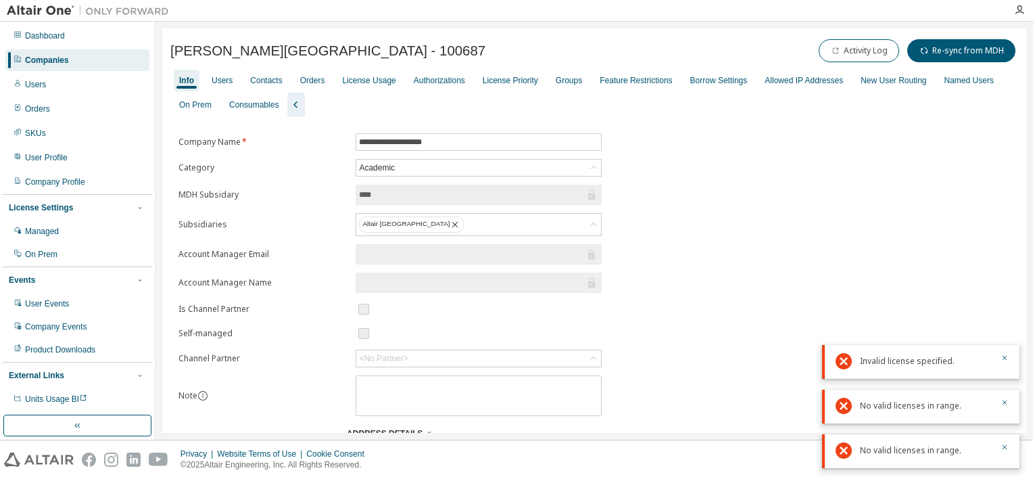
click at [78, 65] on div "Companies" at bounding box center [77, 60] width 144 height 22
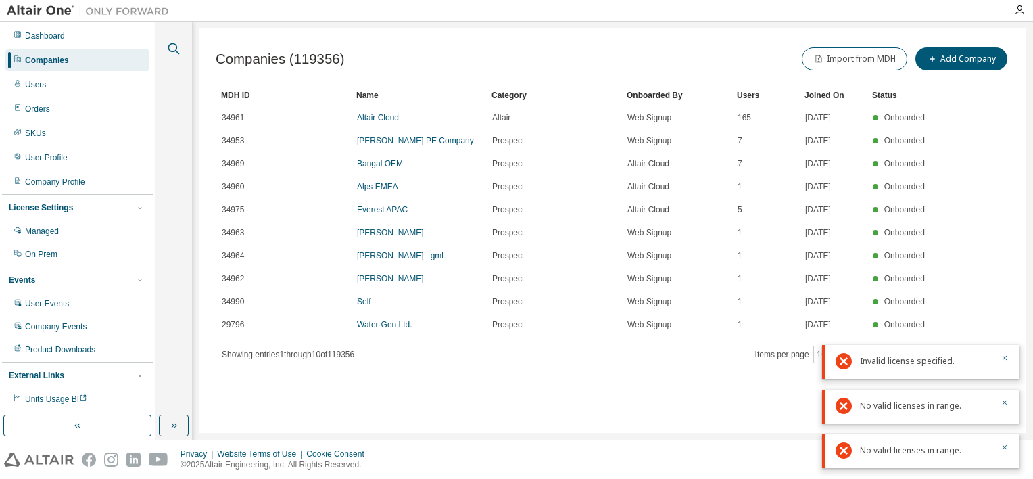
click at [171, 51] on icon "button" at bounding box center [174, 49] width 16 height 16
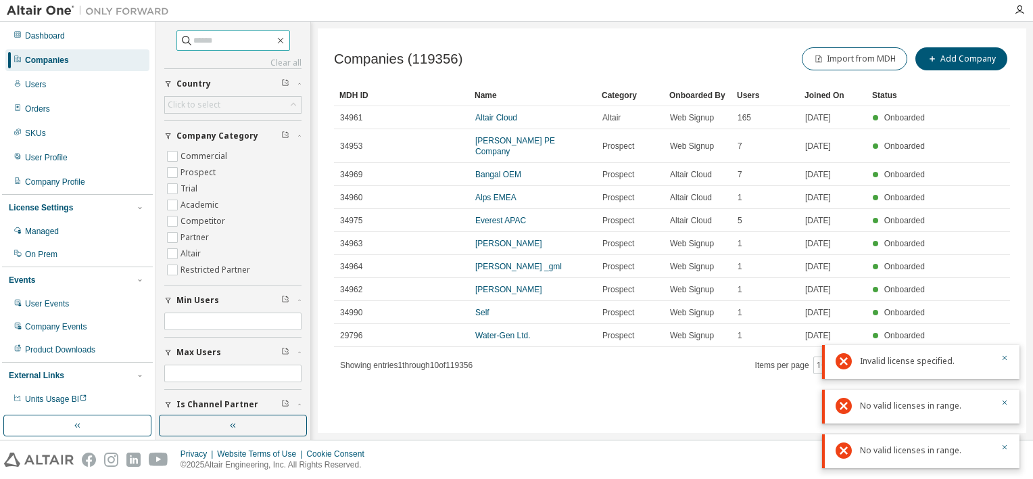
click at [227, 38] on input "text" at bounding box center [233, 41] width 81 height 14
type input "***"
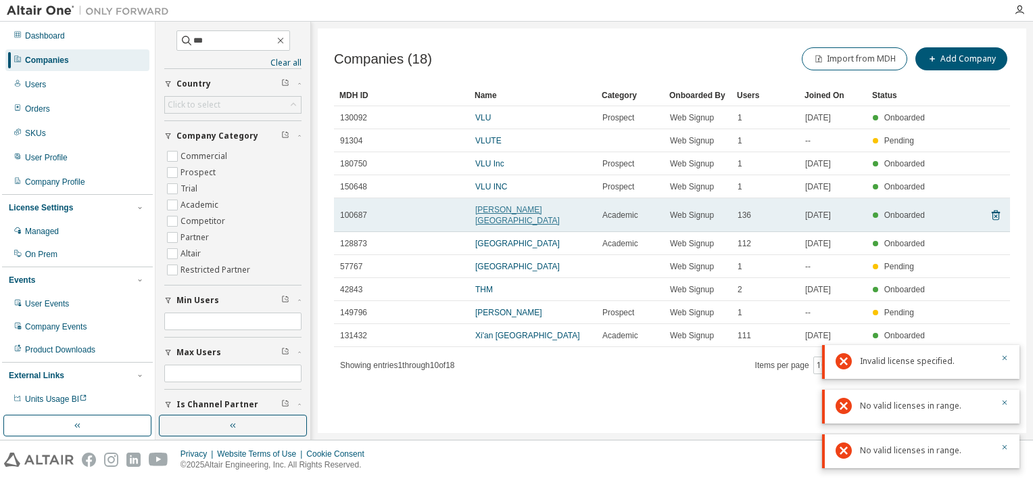
click at [531, 212] on link "Van Lang University" at bounding box center [517, 215] width 85 height 20
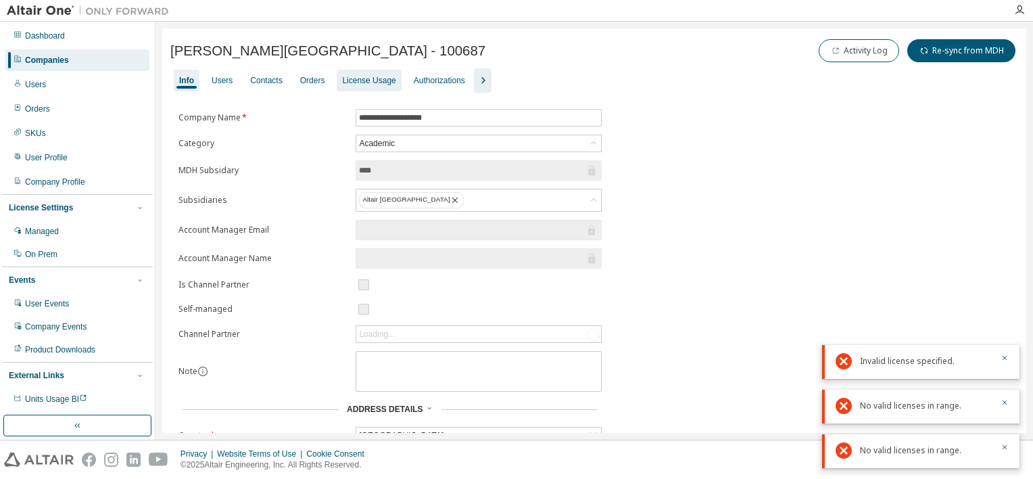
click at [350, 81] on div "License Usage" at bounding box center [368, 80] width 53 height 11
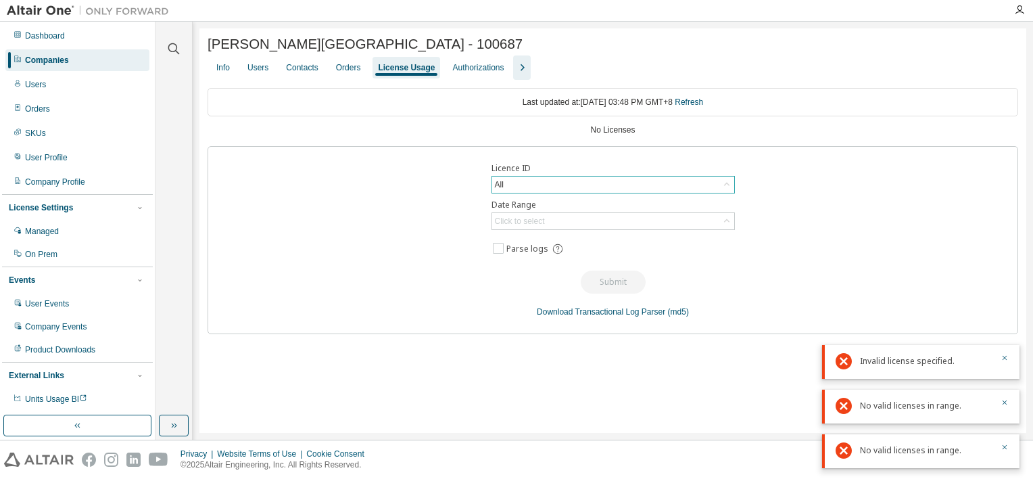
click at [587, 181] on div "All" at bounding box center [613, 184] width 242 height 16
click at [884, 220] on div "Licence ID All All 118404 - AU Electronic Designer/Engineer (Expired) Date Rang…" at bounding box center [613, 240] width 811 height 188
